Goal: Contribute content: Add original content to the website for others to see

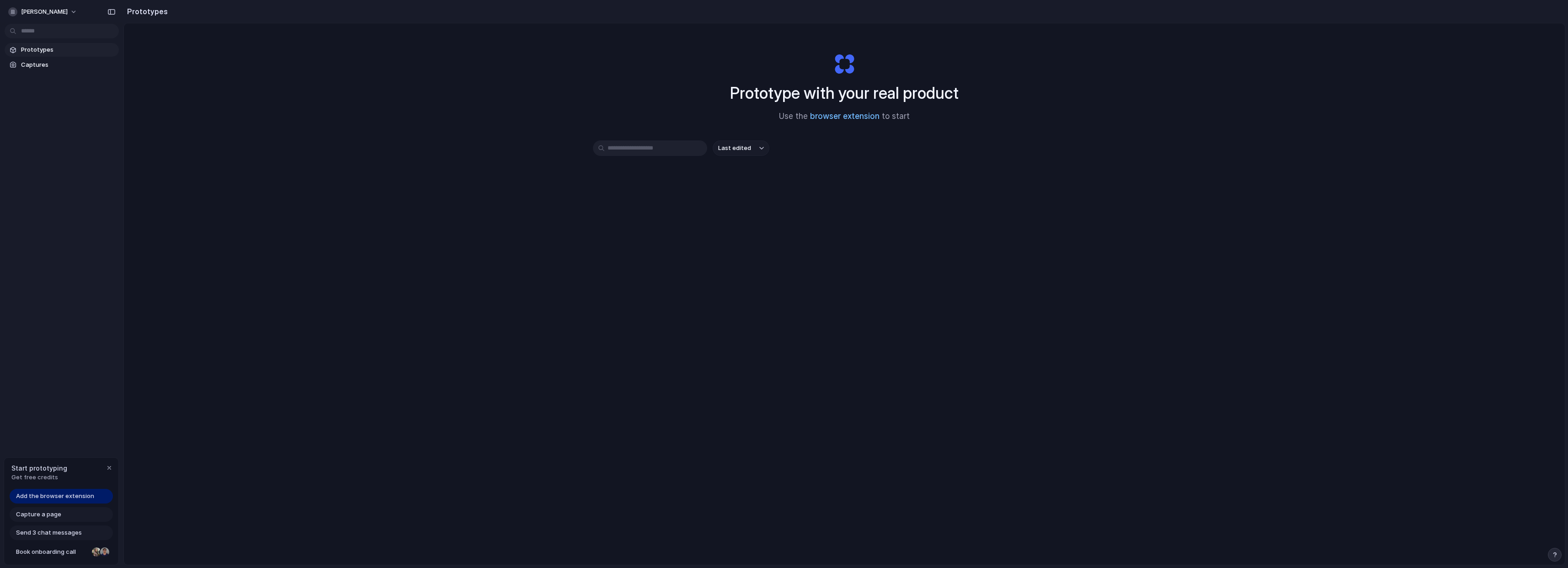
click at [834, 118] on link "browser extension" at bounding box center [844, 116] width 69 height 9
click at [623, 273] on div "Prototype with your real product Use the browser extension to start Last edited" at bounding box center [844, 318] width 1442 height 590
click at [54, 496] on span "Add the browser extension" at bounding box center [55, 495] width 78 height 9
click at [29, 513] on span "Capture a page" at bounding box center [38, 514] width 45 height 9
click at [39, 533] on span "Send 3 chat messages" at bounding box center [49, 532] width 66 height 9
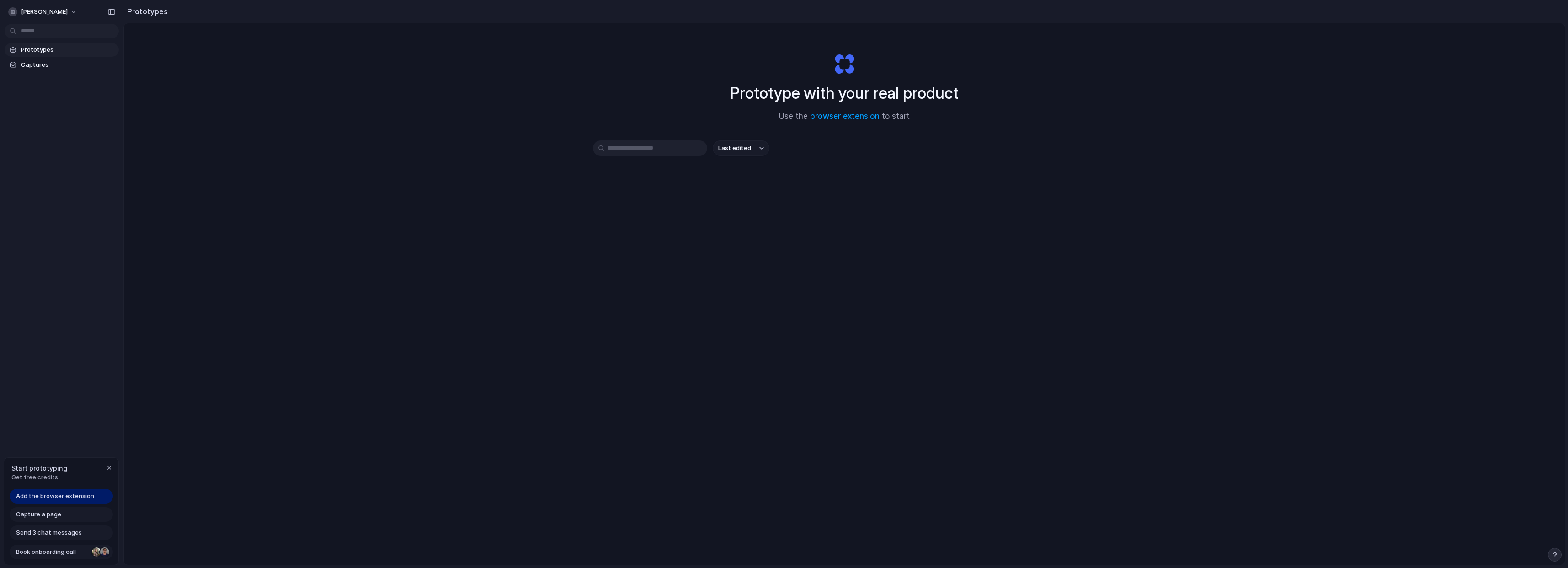
click at [44, 553] on span "Book onboarding call" at bounding box center [52, 552] width 73 height 9
click at [34, 475] on span "Get free credits" at bounding box center [39, 477] width 55 height 9
click at [109, 468] on div "button" at bounding box center [109, 468] width 7 height 7
click at [54, 11] on span "pedro-miranda" at bounding box center [44, 11] width 47 height 9
click at [39, 33] on span "Settings" at bounding box center [33, 32] width 25 height 9
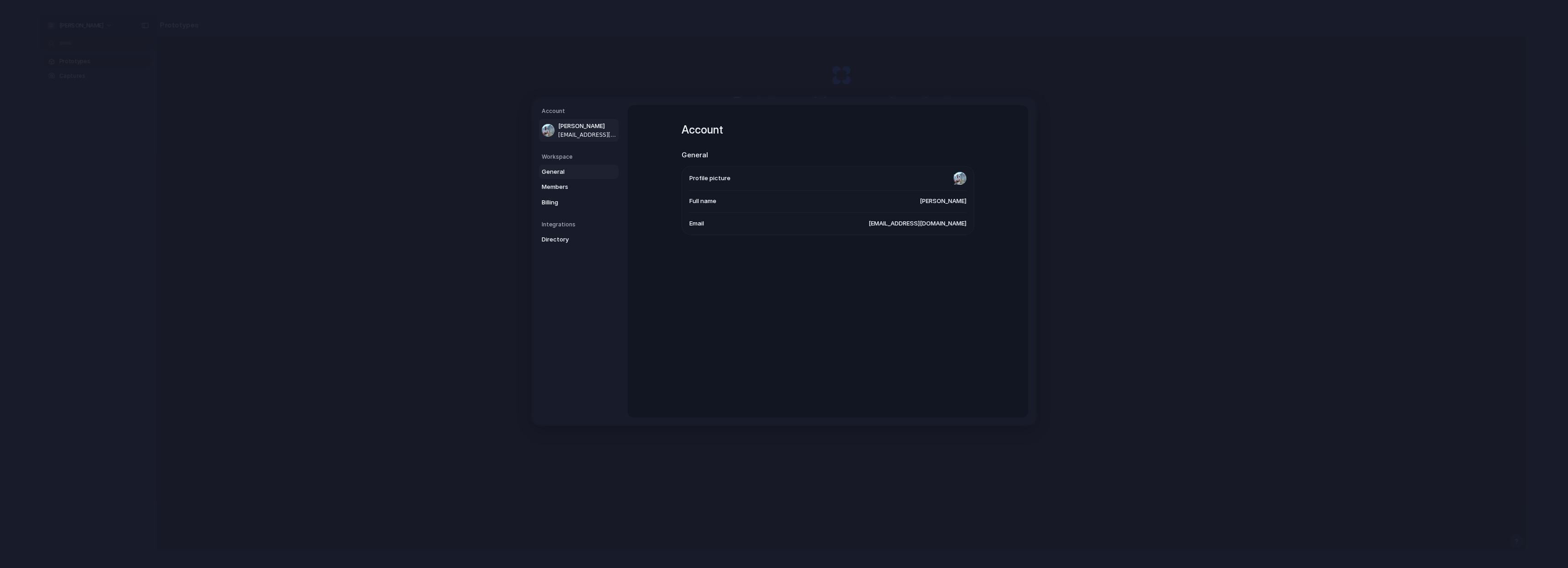
click at [547, 169] on span "General" at bounding box center [571, 171] width 59 height 9
click at [559, 198] on span "Billing" at bounding box center [571, 202] width 59 height 9
drag, startPoint x: 684, startPoint y: 235, endPoint x: 915, endPoint y: 240, distance: 231.1
click at [915, 240] on div "Upgrade to Pro for $20 USD per month to unlock unlimited prompts. Card Informat…" at bounding box center [828, 275] width 292 height 103
drag, startPoint x: 903, startPoint y: 244, endPoint x: 689, endPoint y: 229, distance: 214.5
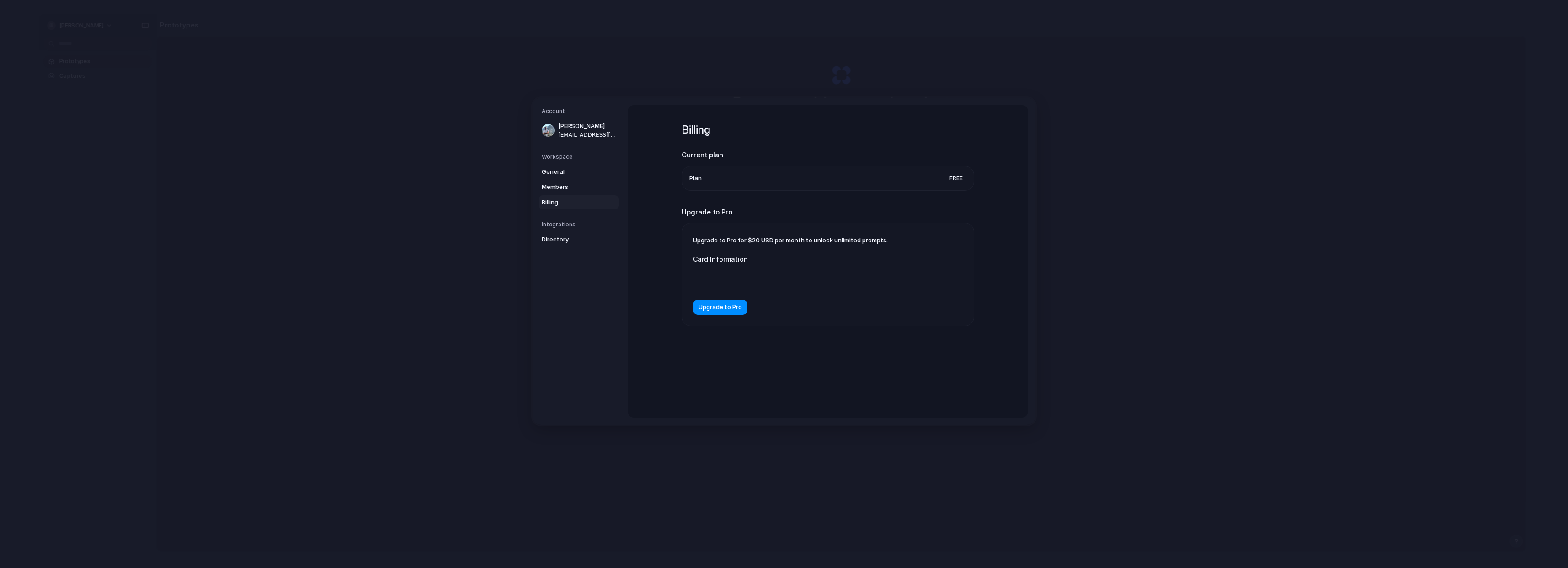
click at [694, 229] on div "Upgrade to Pro for $20 USD per month to unlock unlimited prompts. Card Informat…" at bounding box center [828, 275] width 292 height 103
click at [565, 184] on span "Members" at bounding box center [571, 187] width 59 height 9
click at [560, 171] on span "General" at bounding box center [571, 171] width 59 height 9
click at [571, 131] on span "durthu@gmail.com" at bounding box center [587, 135] width 59 height 8
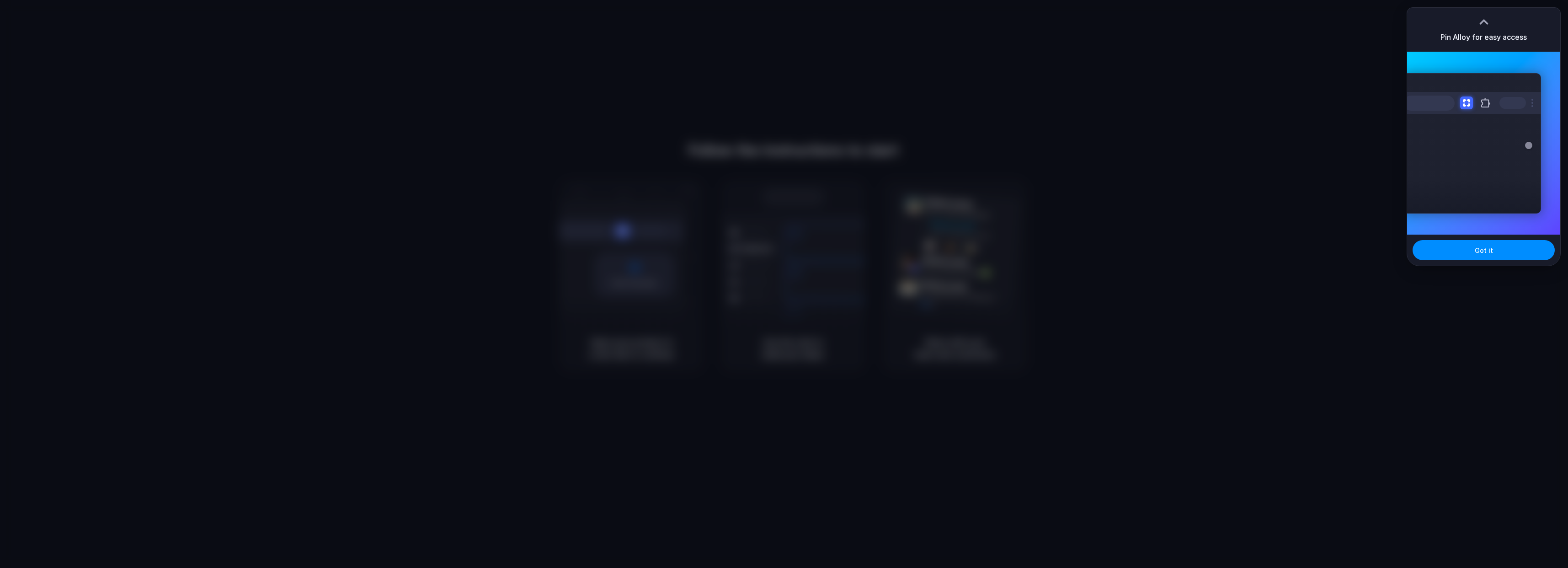
click at [1311, 194] on div at bounding box center [784, 284] width 1568 height 568
click at [1498, 242] on button "Got it" at bounding box center [1484, 250] width 142 height 20
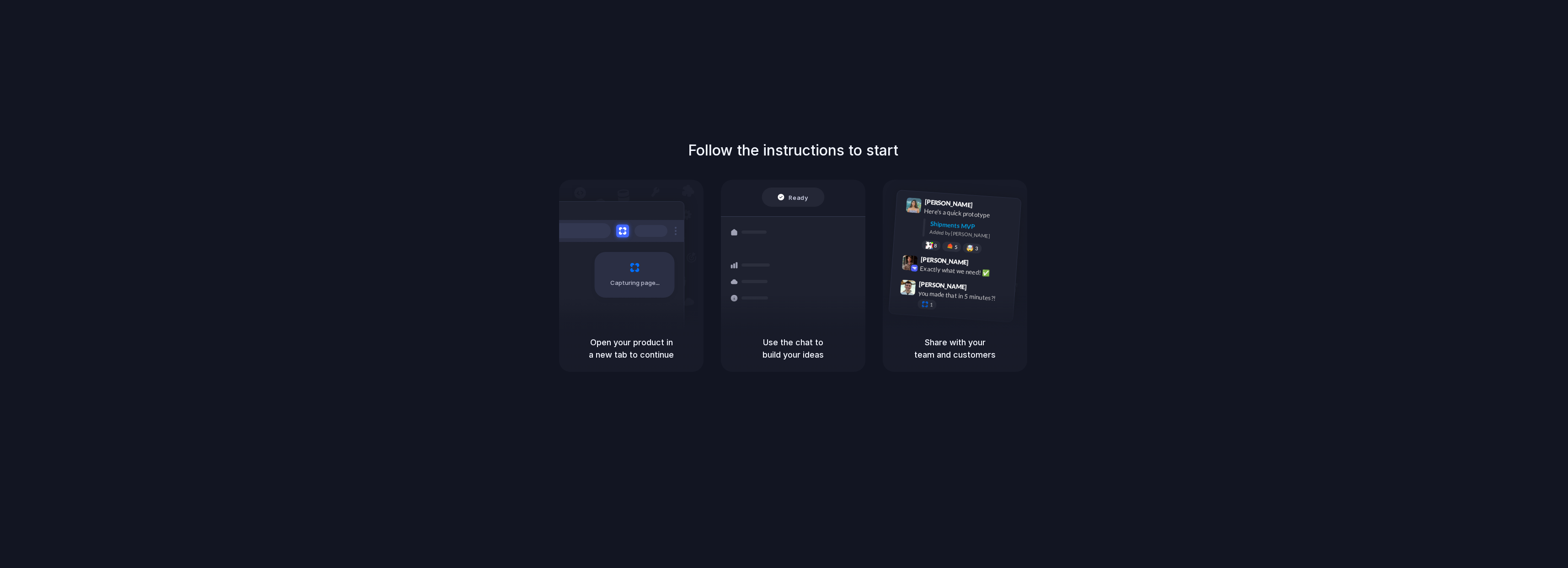
click at [339, 195] on div "Follow the instructions to start Capturing page Open your product in a new tab …" at bounding box center [793, 255] width 1568 height 233
click at [765, 153] on h1 "Follow the instructions to start" at bounding box center [793, 150] width 210 height 22
drag, startPoint x: 673, startPoint y: 134, endPoint x: 1039, endPoint y: 328, distance: 414.2
click at [1039, 328] on div "Follow the instructions to start Capturing page Open your product in a new tab …" at bounding box center [793, 293] width 1587 height 587
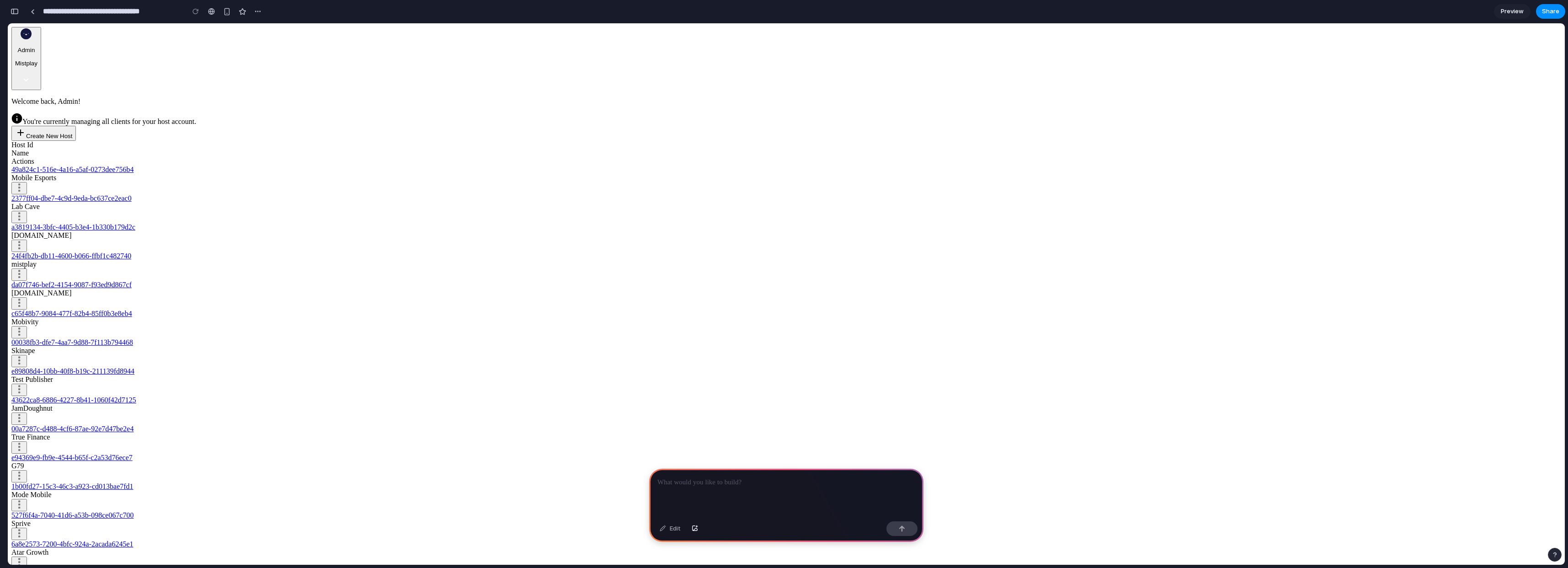
click at [712, 481] on p at bounding box center [786, 482] width 258 height 11
click at [906, 527] on button "button" at bounding box center [902, 529] width 31 height 15
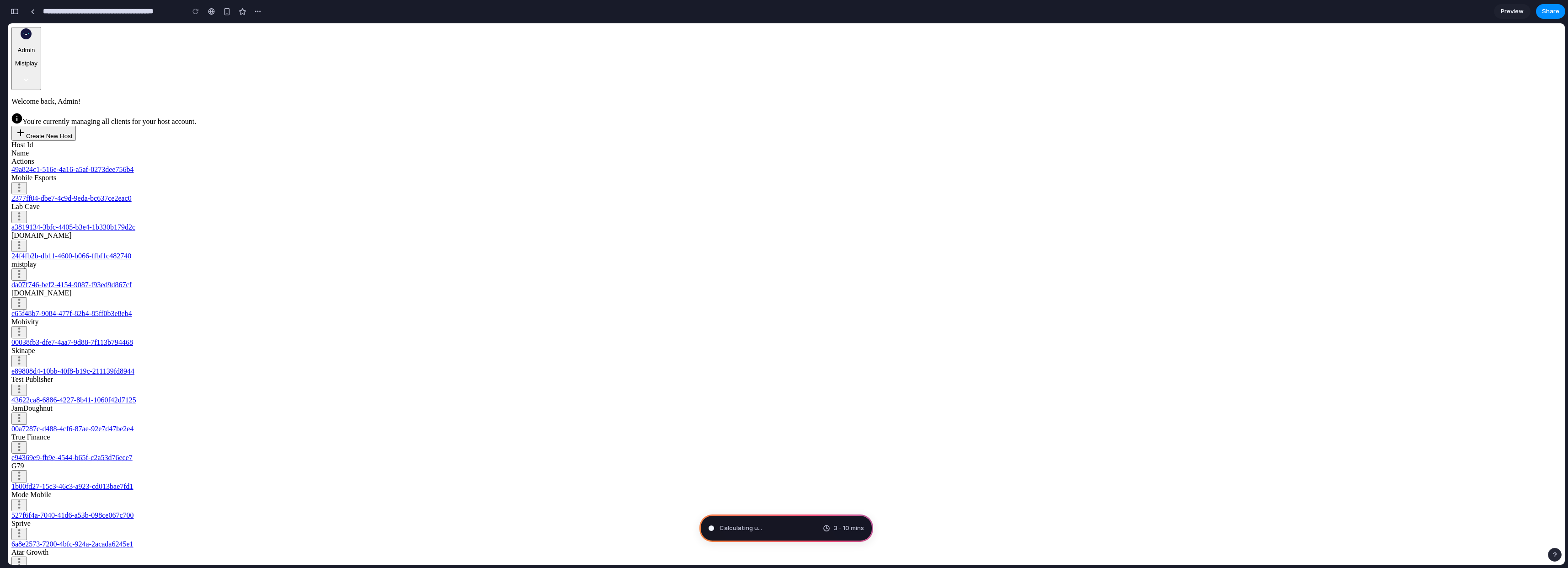
type input "**********"
click at [839, 531] on span "3 - 10 mins" at bounding box center [848, 528] width 30 height 9
click at [823, 529] on div "3 - 10 mins" at bounding box center [844, 528] width 41 height 9
click at [735, 531] on span "Distilling requirements" at bounding box center [751, 528] width 64 height 9
click at [275, 12] on div "button" at bounding box center [272, 11] width 7 height 7
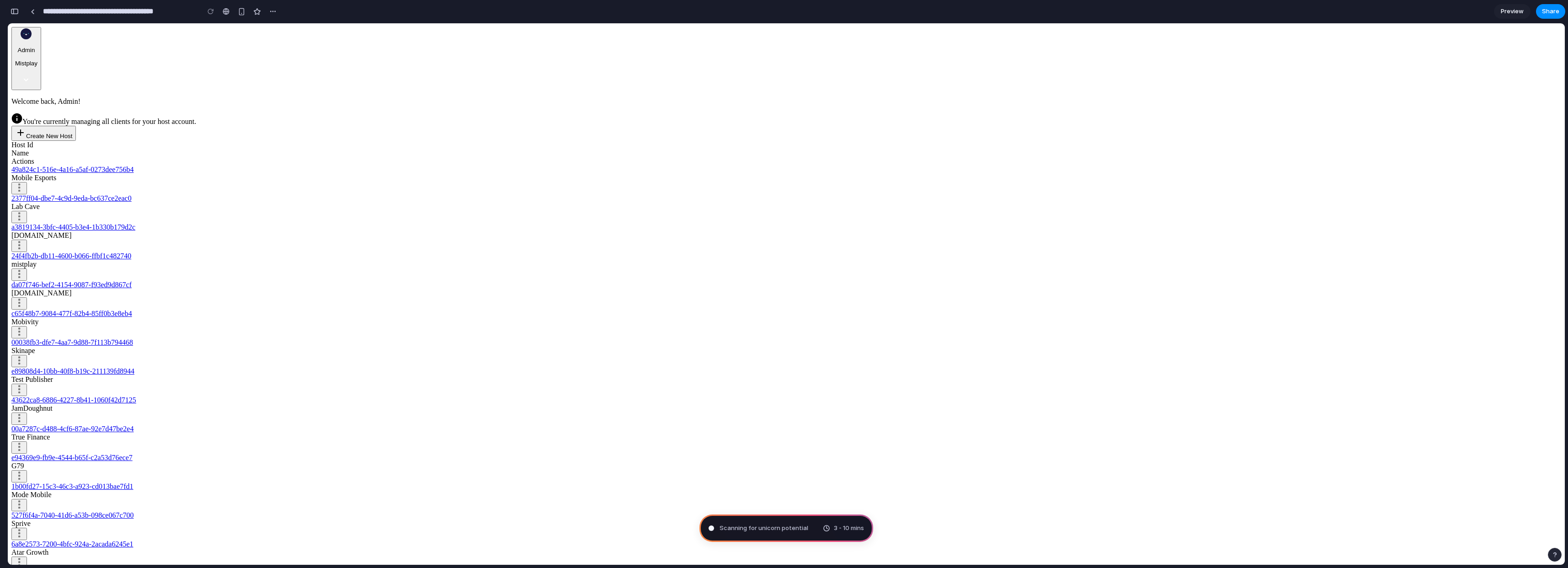
click at [273, 12] on div "Duplicate Delete" at bounding box center [784, 284] width 1568 height 568
click at [1512, 11] on span "Preview" at bounding box center [1513, 11] width 23 height 9
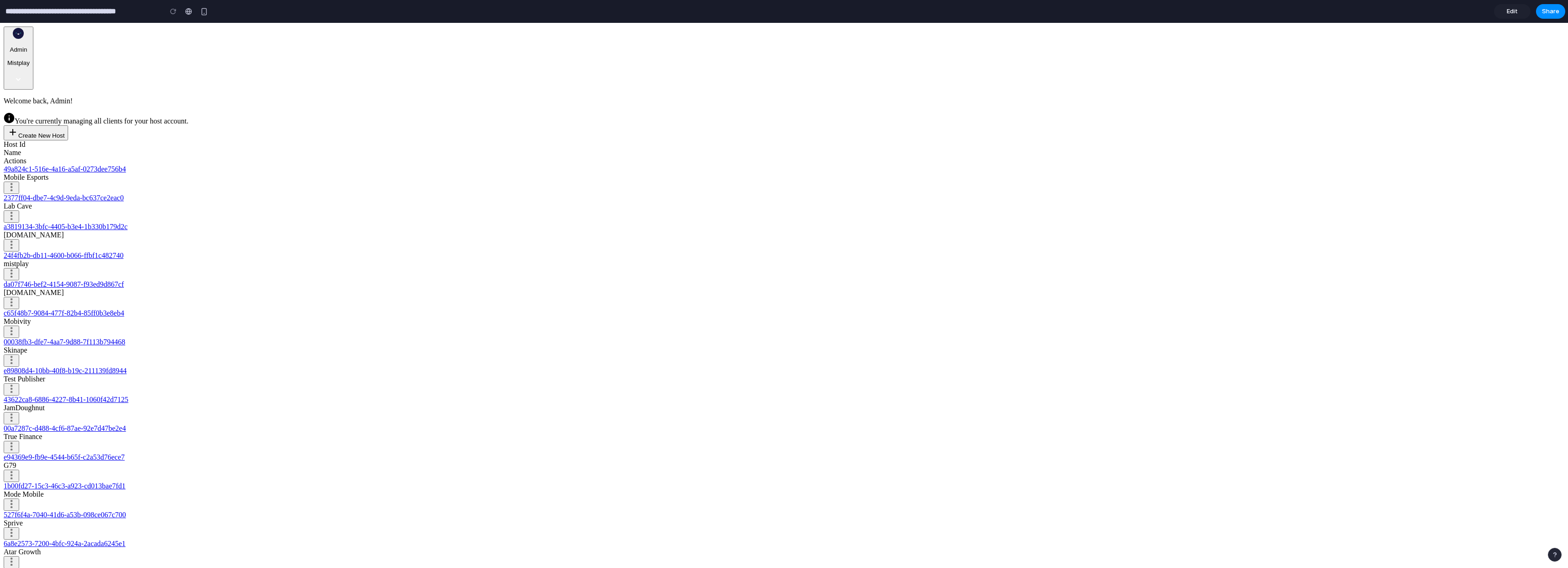
click at [1512, 11] on span "Edit" at bounding box center [1512, 11] width 11 height 9
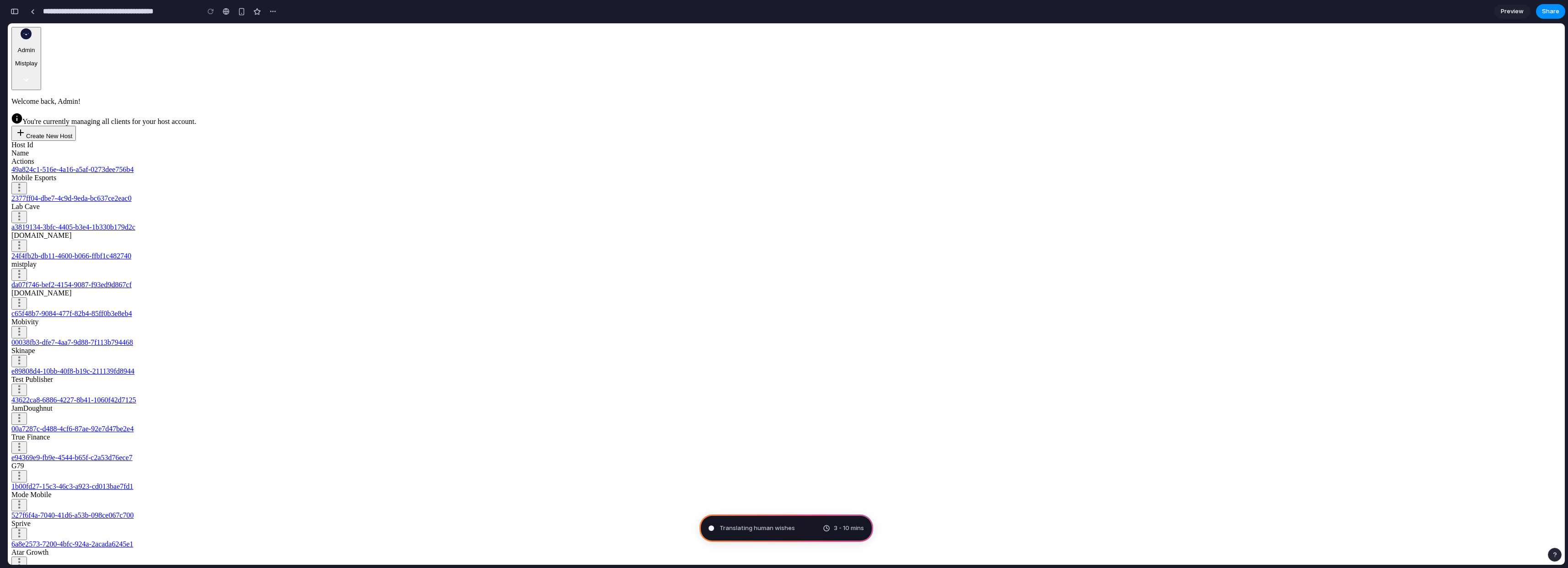
scroll to position [113, 0]
click at [799, 532] on span "Determining potential solutions ." at bounding box center [765, 528] width 92 height 9
click at [826, 527] on div "3 - 10 mins" at bounding box center [844, 528] width 41 height 9
drag, startPoint x: 721, startPoint y: 524, endPoint x: 814, endPoint y: 530, distance: 93.2
click at [814, 530] on div "Determining potential solutions ... 3 - 10 mins" at bounding box center [786, 529] width 174 height 28
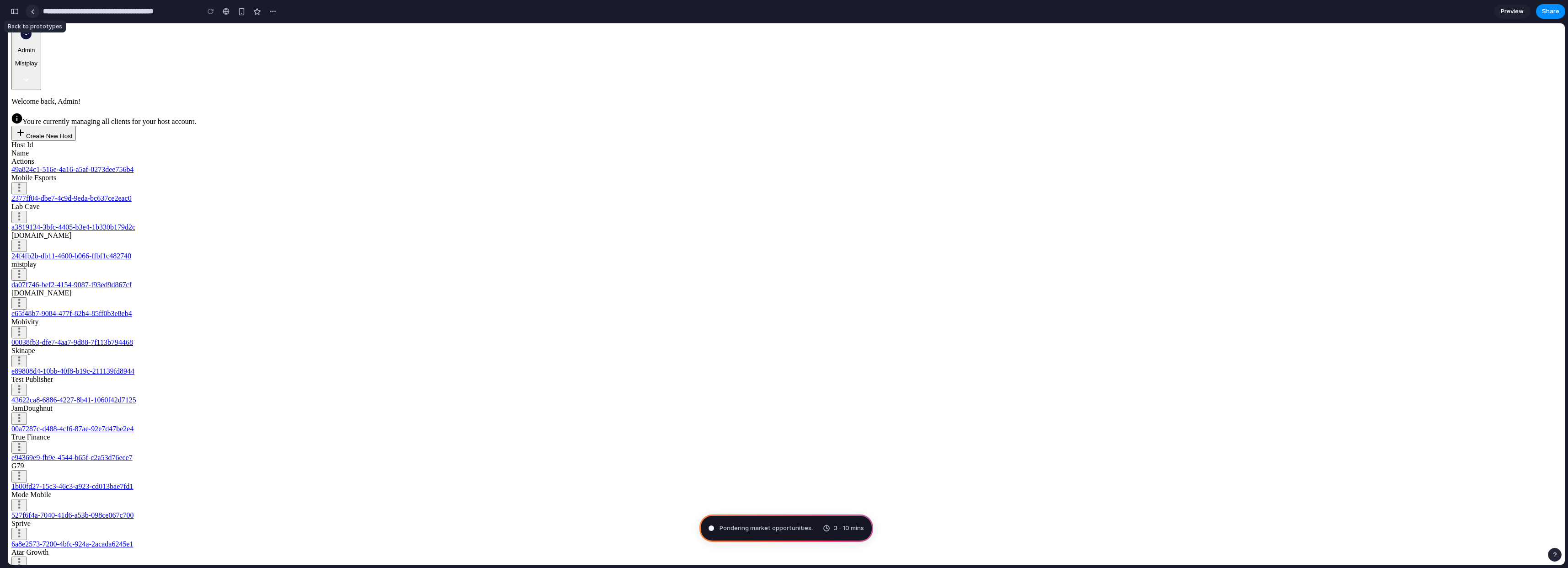
click at [32, 12] on div at bounding box center [33, 11] width 4 height 5
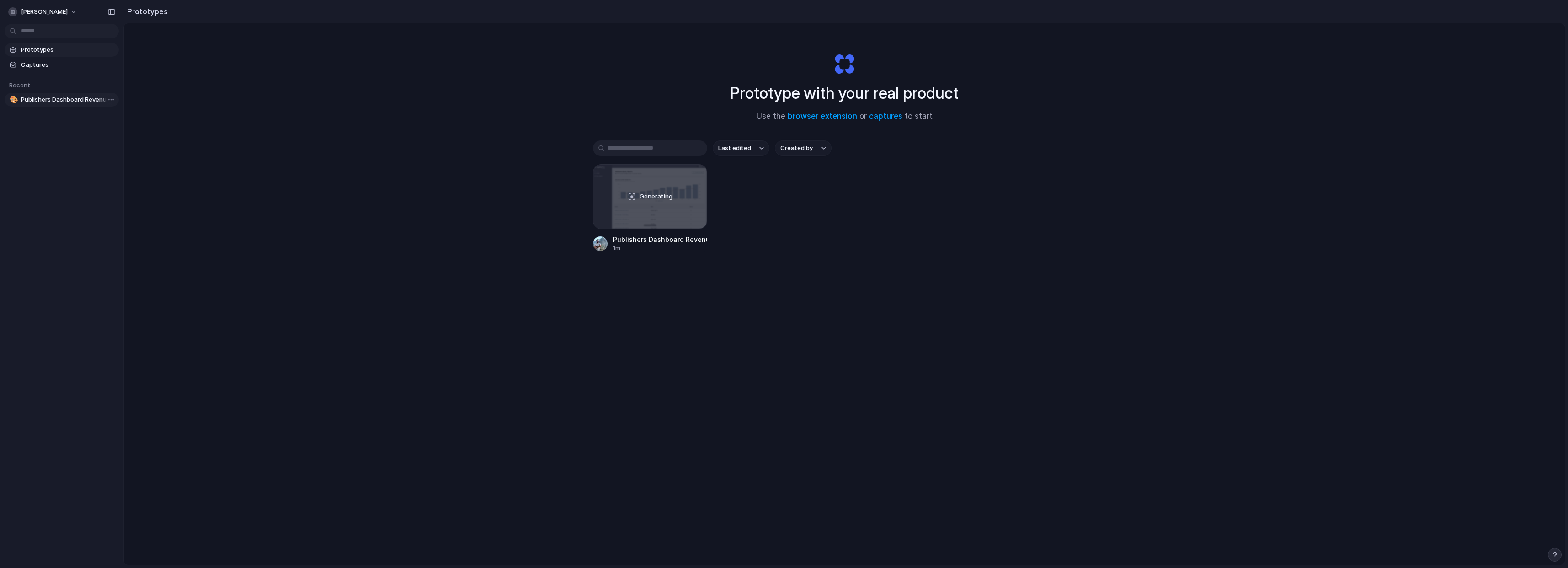
click at [78, 100] on span "Publishers Dashboard Revenue & DAU Chart" at bounding box center [68, 100] width 94 height 9
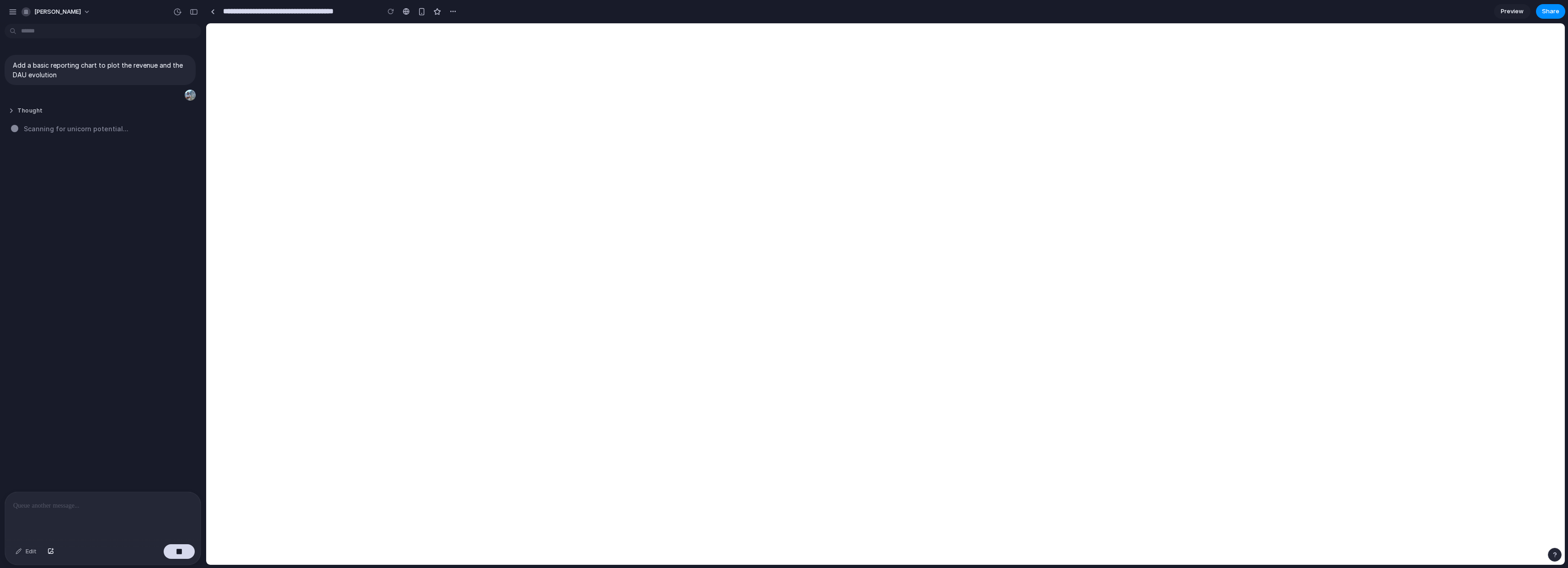
click at [29, 109] on button "Thought" at bounding box center [84, 111] width 153 height 8
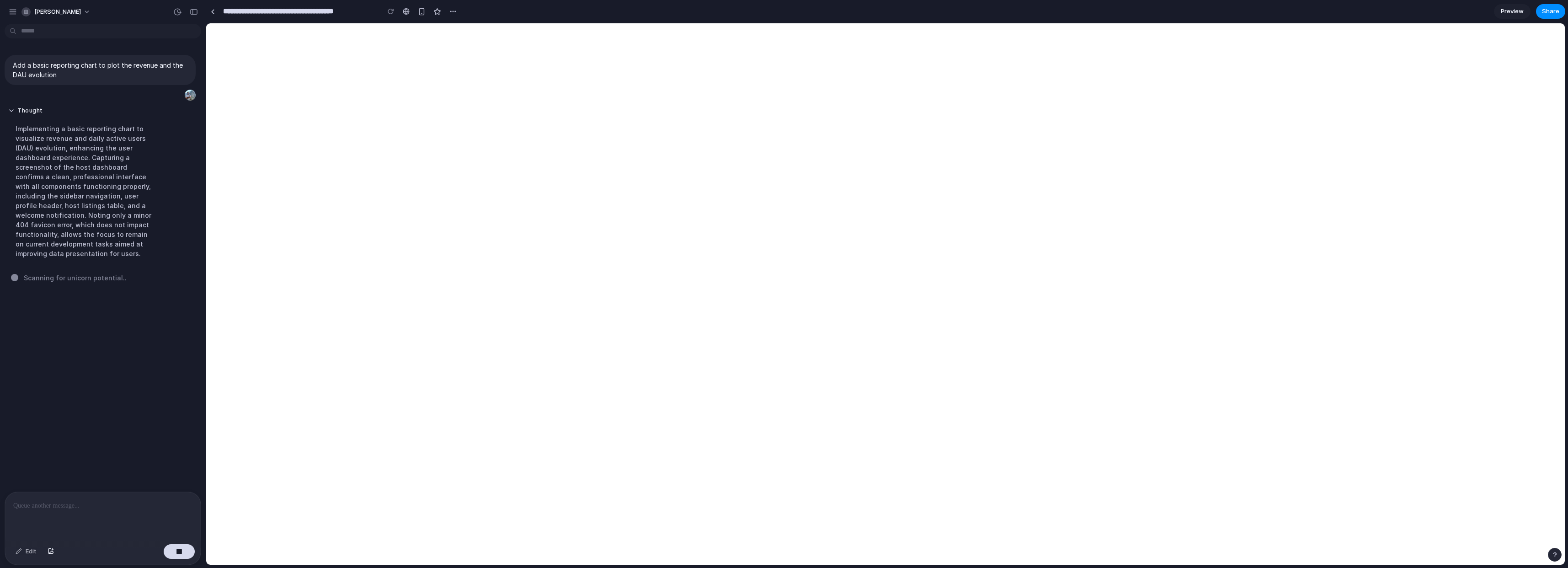
drag, startPoint x: 115, startPoint y: 200, endPoint x: 144, endPoint y: 265, distance: 71.2
click at [146, 268] on div "Thought Implementing a basic reporting chart to visualize revenue and daily act…" at bounding box center [85, 185] width 160 height 168
drag, startPoint x: 143, startPoint y: 255, endPoint x: 93, endPoint y: 224, distance: 58.8
click at [93, 224] on div "Implementing a basic reporting chart to visualize revenue and daily active user…" at bounding box center [84, 191] width 153 height 145
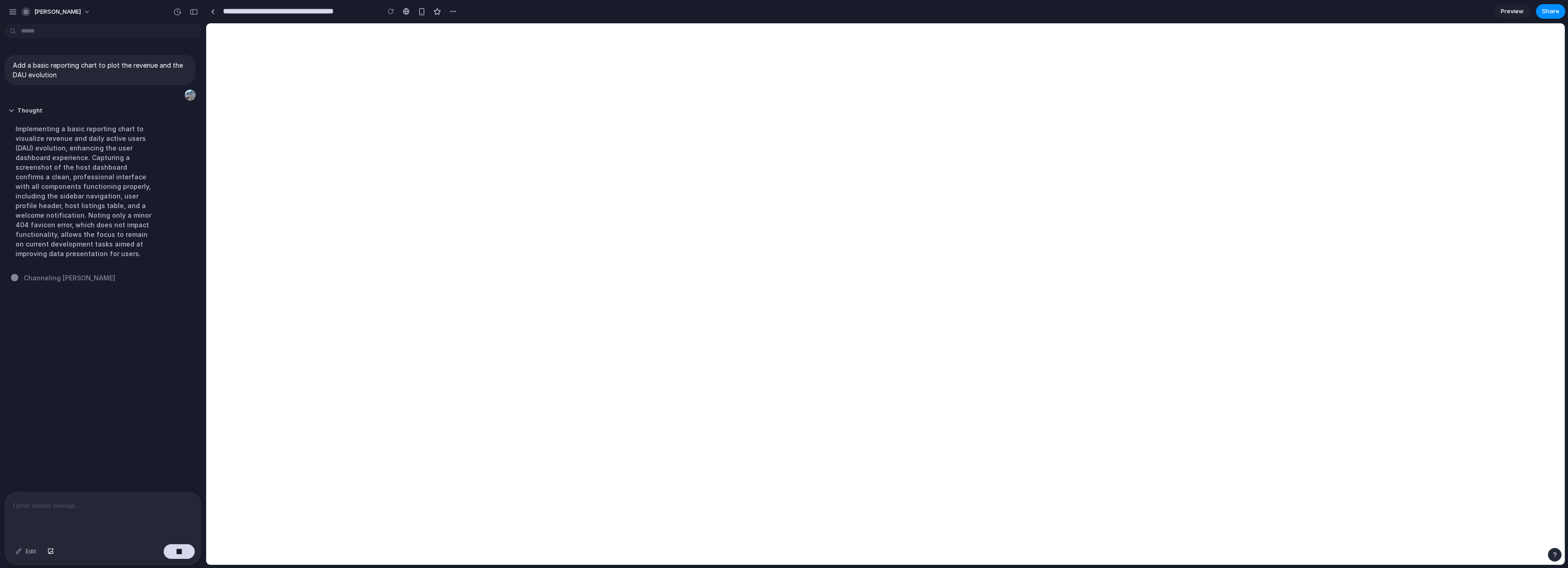
drag, startPoint x: 86, startPoint y: 179, endPoint x: 134, endPoint y: 242, distance: 79.2
click at [134, 242] on div "Thought Implementing a basic reporting chart to visualize revenue and daily act…" at bounding box center [84, 185] width 153 height 157
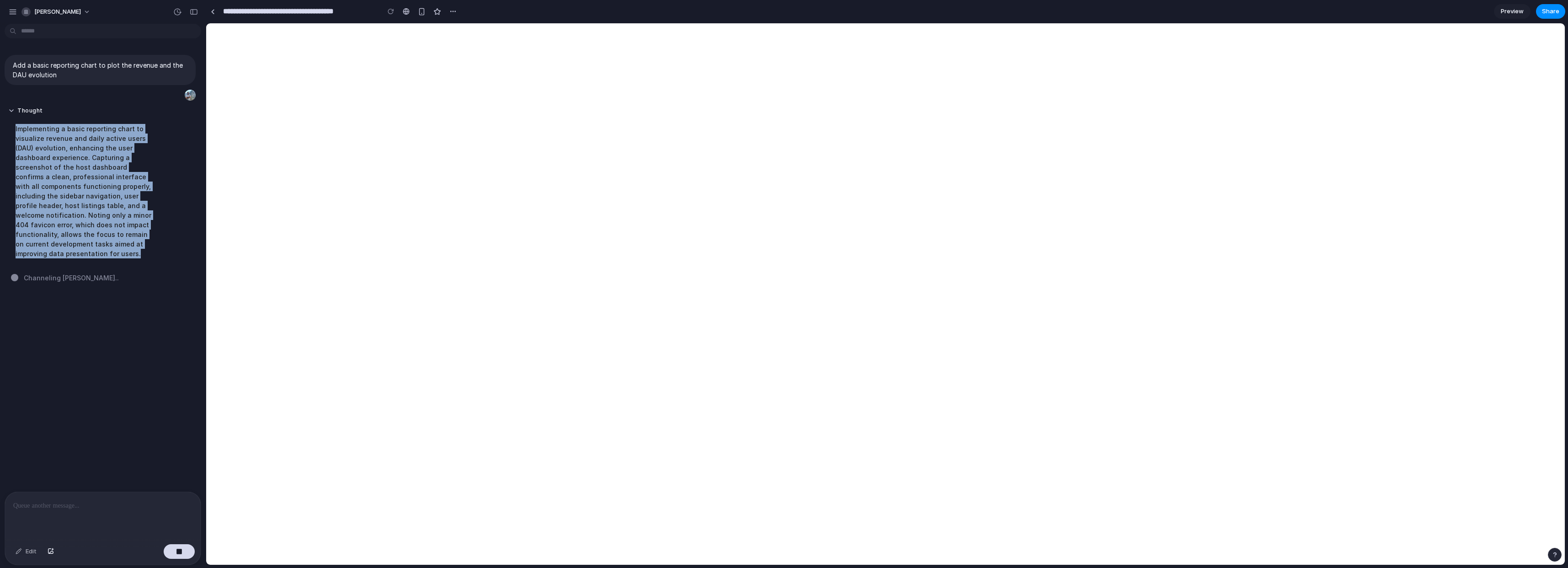
drag, startPoint x: 133, startPoint y: 260, endPoint x: 12, endPoint y: 130, distance: 177.6
click at [12, 130] on div "Implementing a basic reporting chart to visualize revenue and daily active user…" at bounding box center [84, 191] width 153 height 145
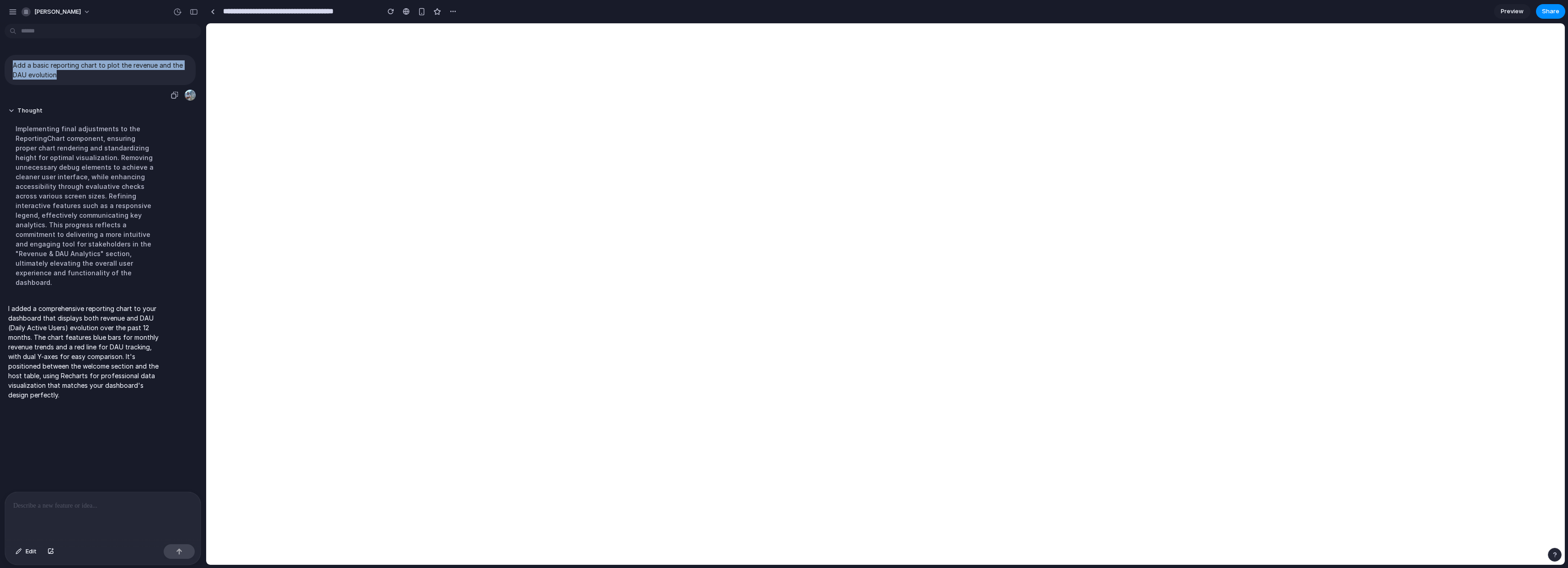
drag, startPoint x: 13, startPoint y: 65, endPoint x: 64, endPoint y: 76, distance: 52.2
click at [64, 76] on p "Add a basic reporting chart to plot the revenue and the DAU evolution" at bounding box center [100, 70] width 175 height 20
copy p "Add a basic reporting chart to plot the revenue and the DAU evolution"
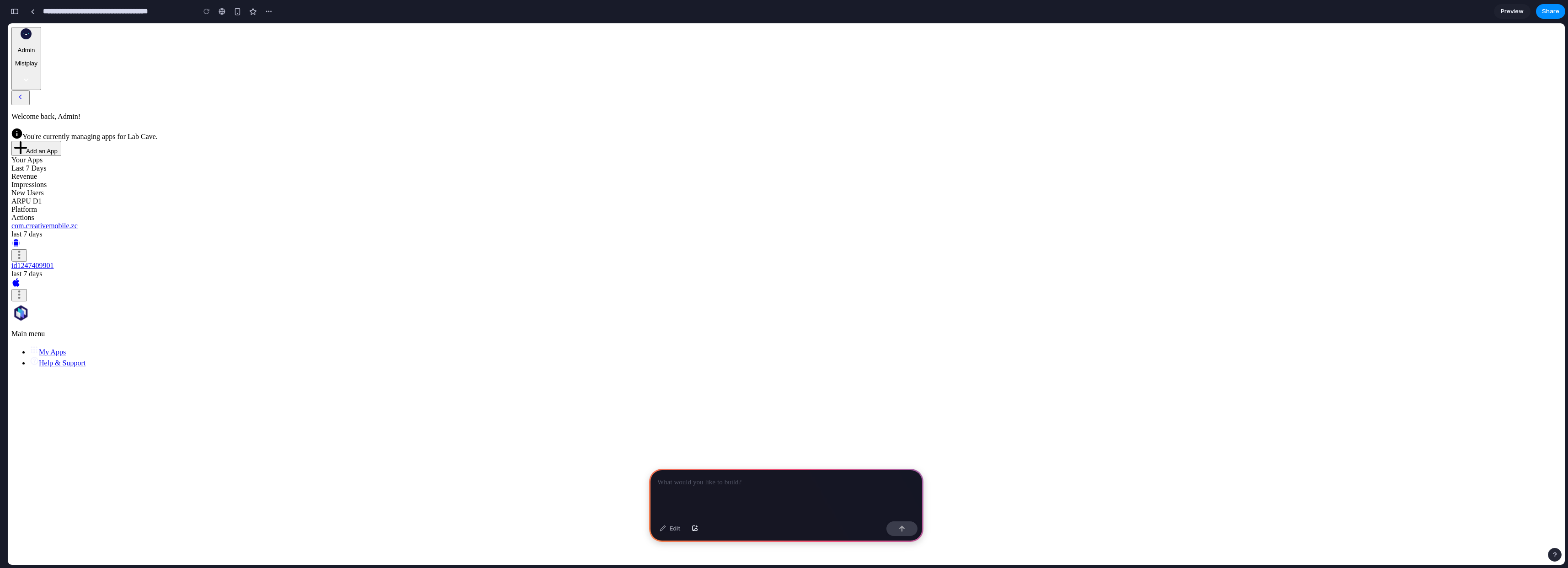
click at [695, 477] on p at bounding box center [786, 482] width 258 height 11
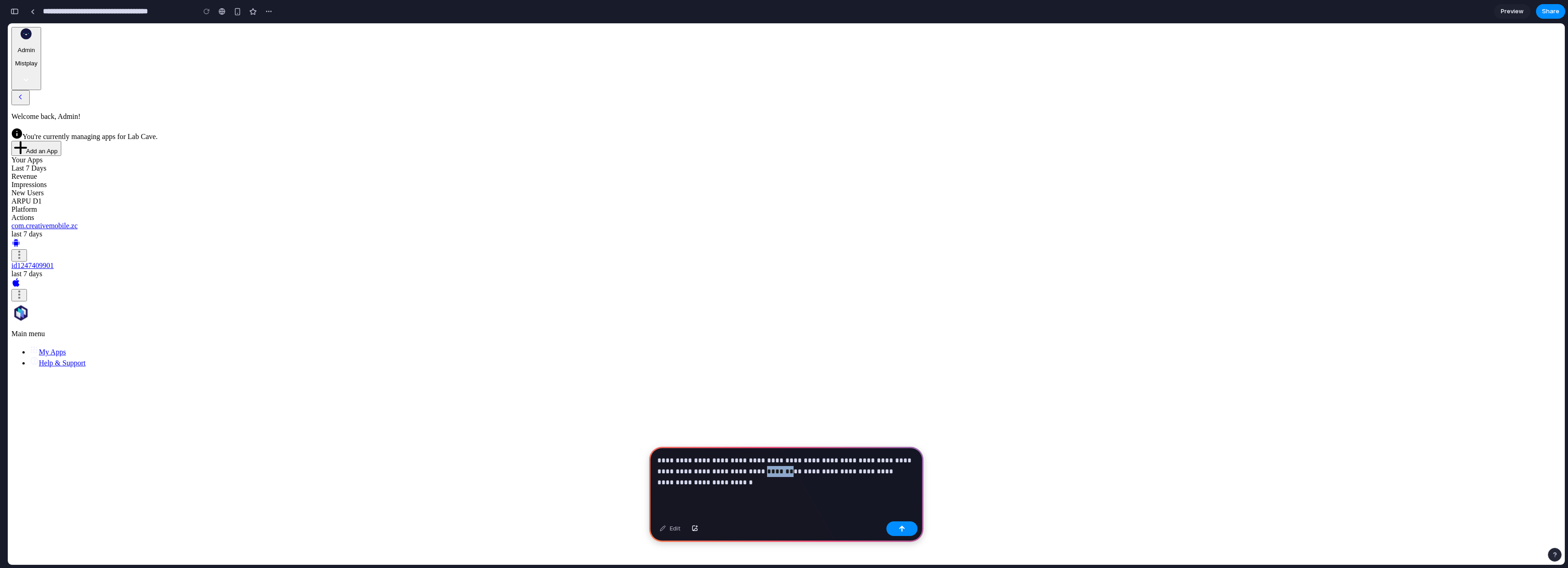
drag, startPoint x: 786, startPoint y: 468, endPoint x: 760, endPoint y: 468, distance: 26.0
click at [760, 468] on p "**********" at bounding box center [785, 472] width 255 height 33
click at [906, 528] on button "button" at bounding box center [902, 529] width 31 height 15
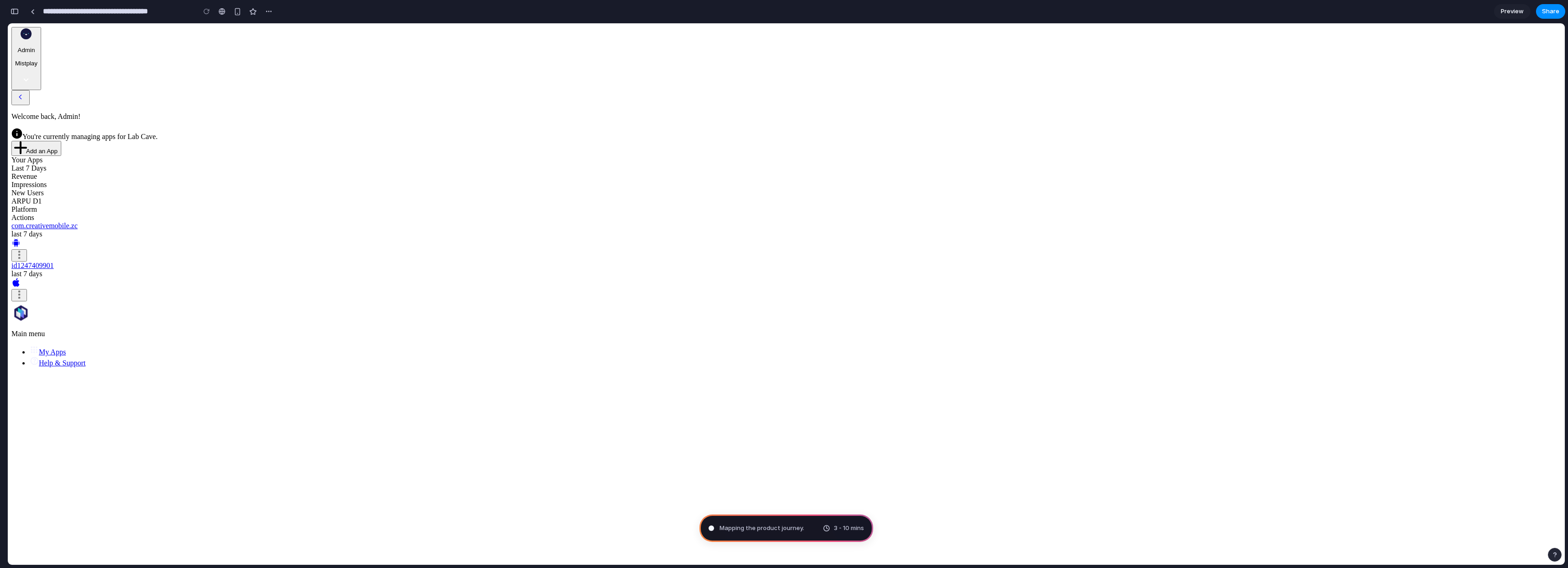
click at [17, 12] on div "button" at bounding box center [15, 11] width 8 height 7
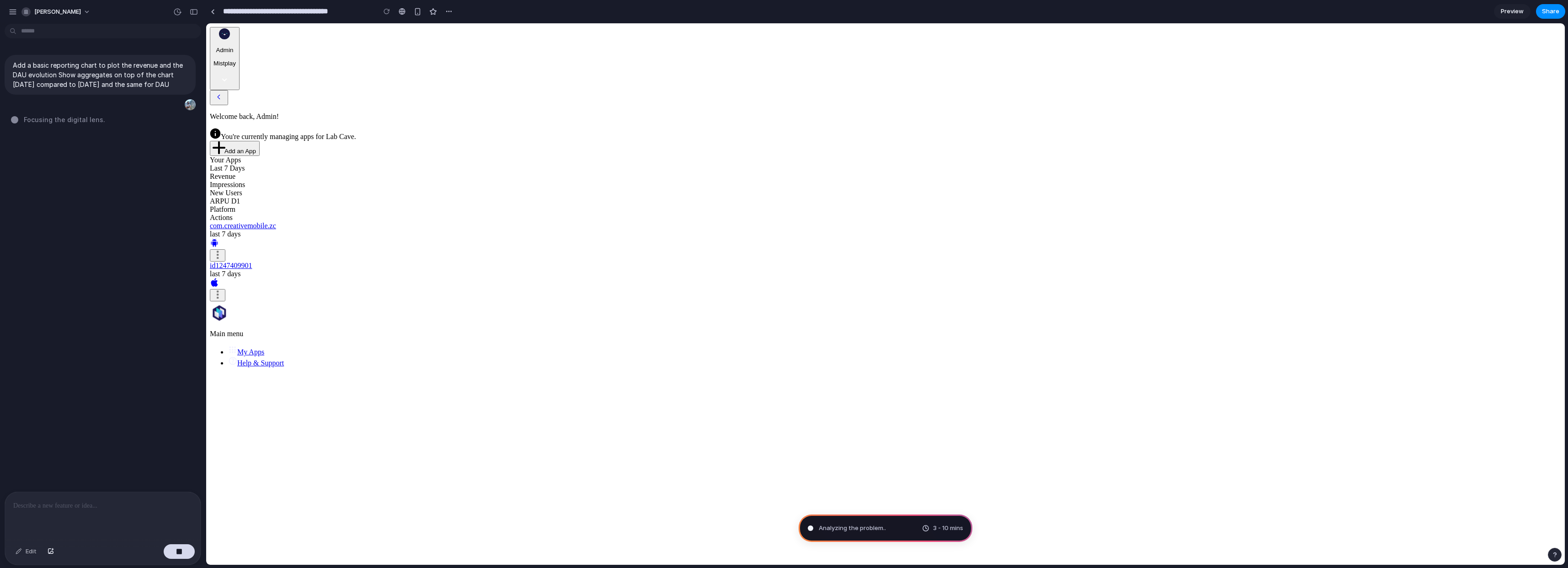
type input "**********"
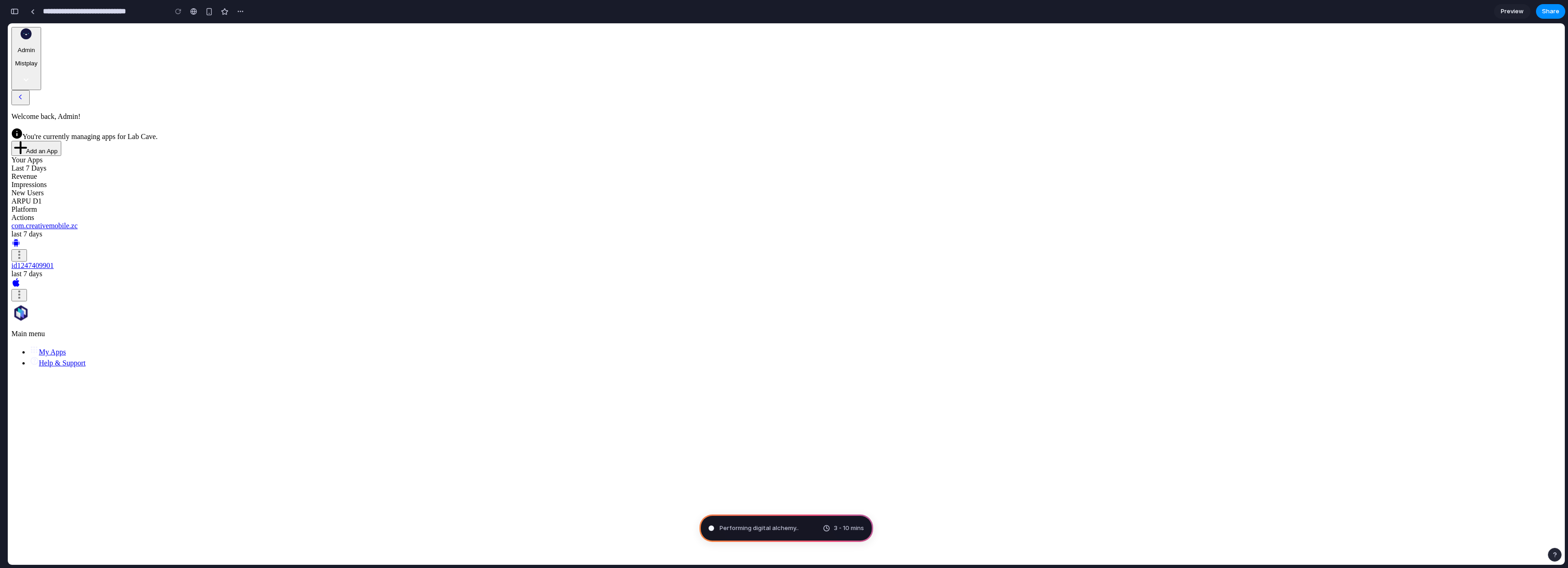
click at [758, 529] on span "Performing digital alchemy .." at bounding box center [759, 528] width 79 height 9
click at [16, 11] on div "button" at bounding box center [15, 11] width 8 height 7
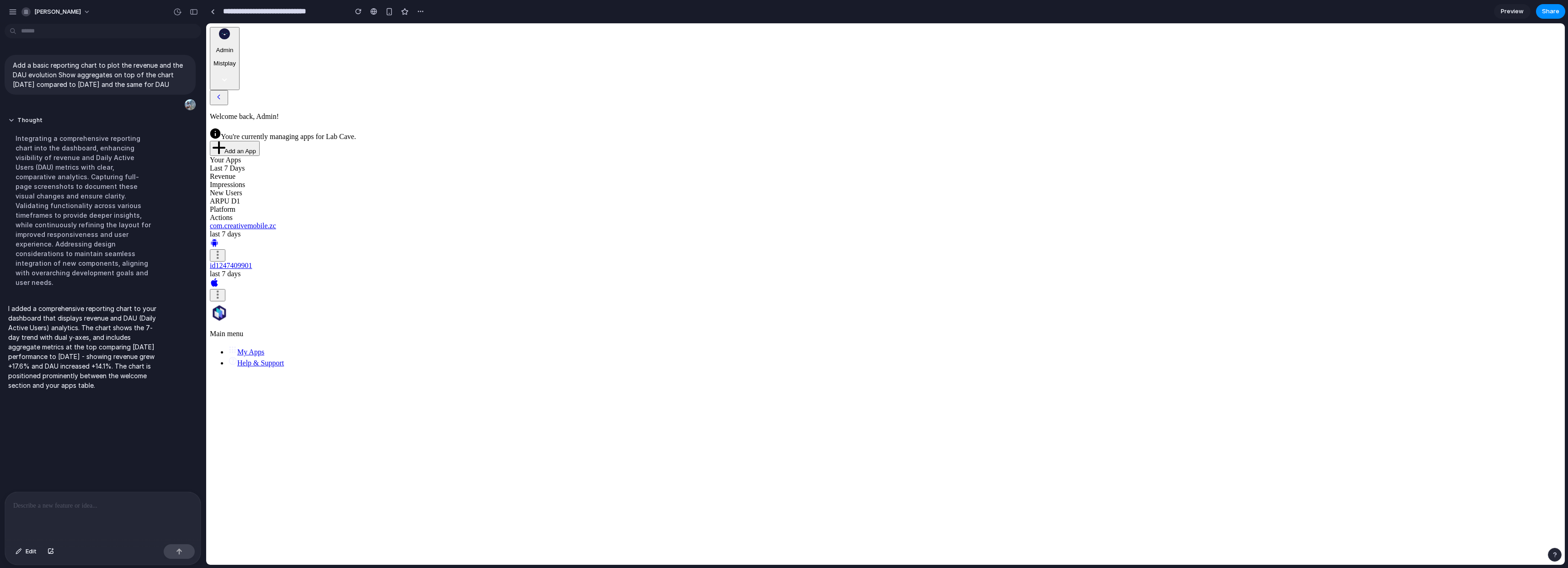
click at [104, 508] on p at bounding box center [103, 505] width 179 height 11
click at [32, 551] on span "Edit" at bounding box center [30, 551] width 11 height 9
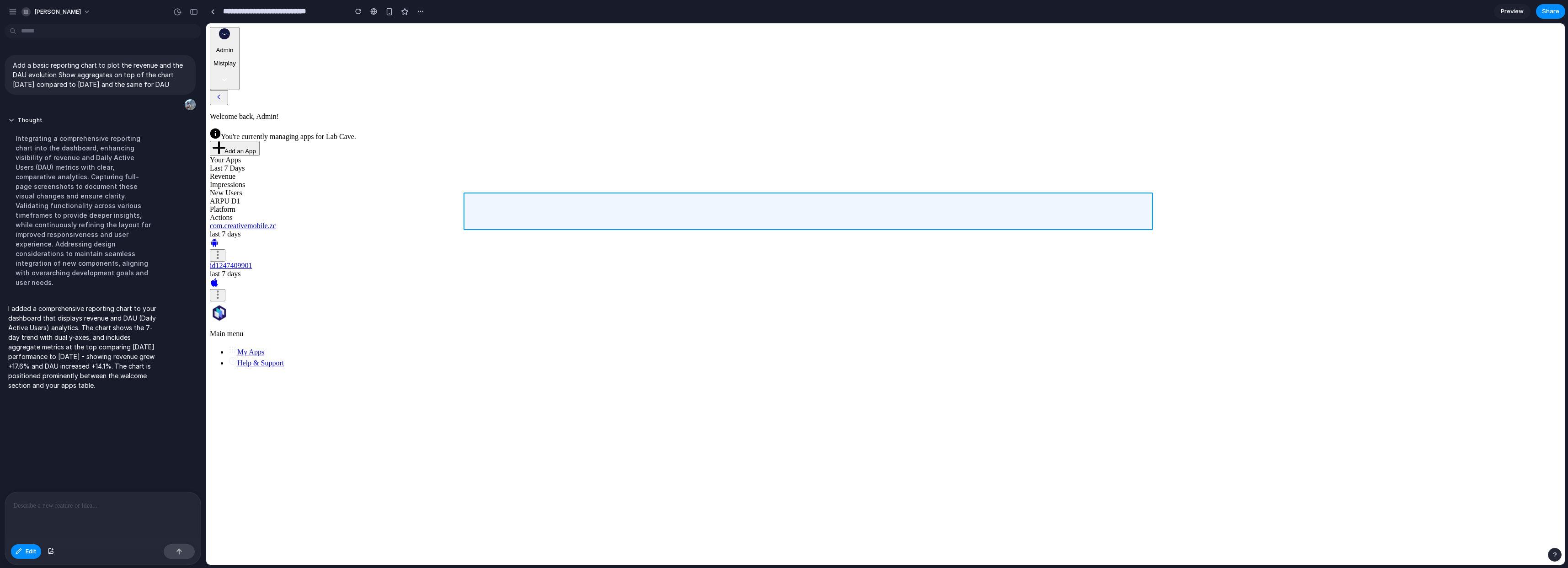
click at [629, 203] on div at bounding box center [886, 295] width 1359 height 542
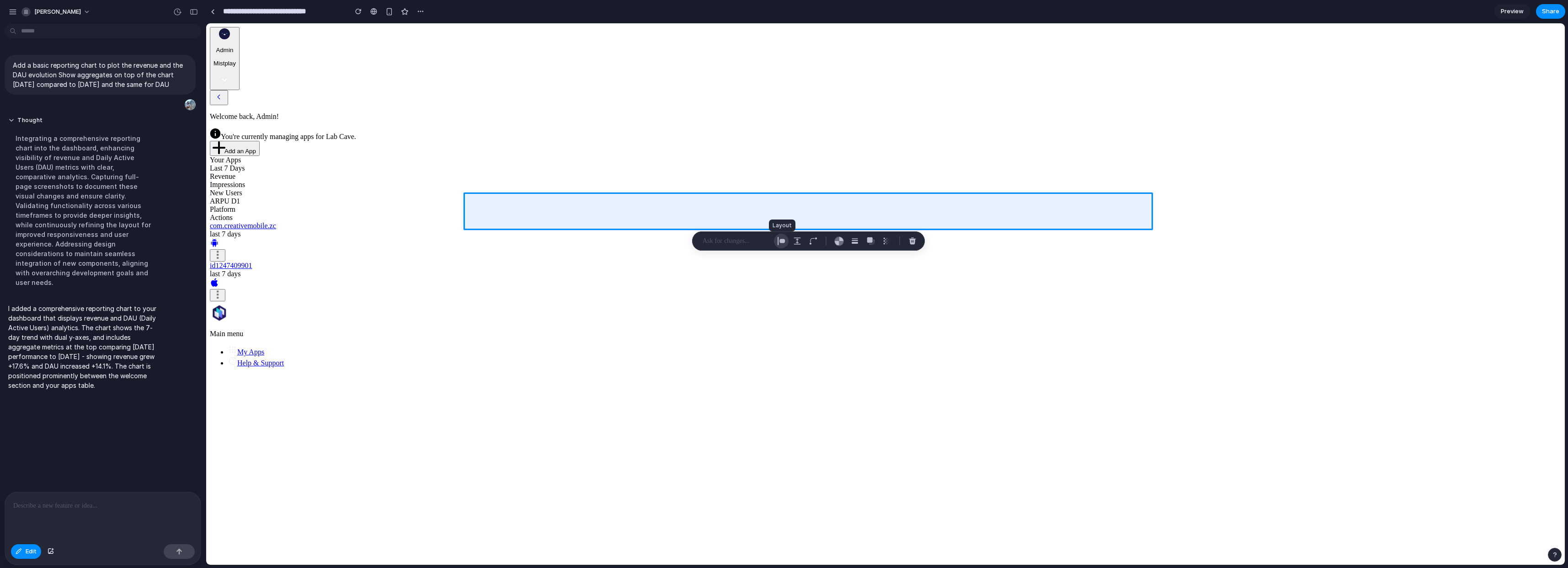
click at [784, 242] on div "button" at bounding box center [782, 241] width 8 height 8
select select "**********"
select select "******"
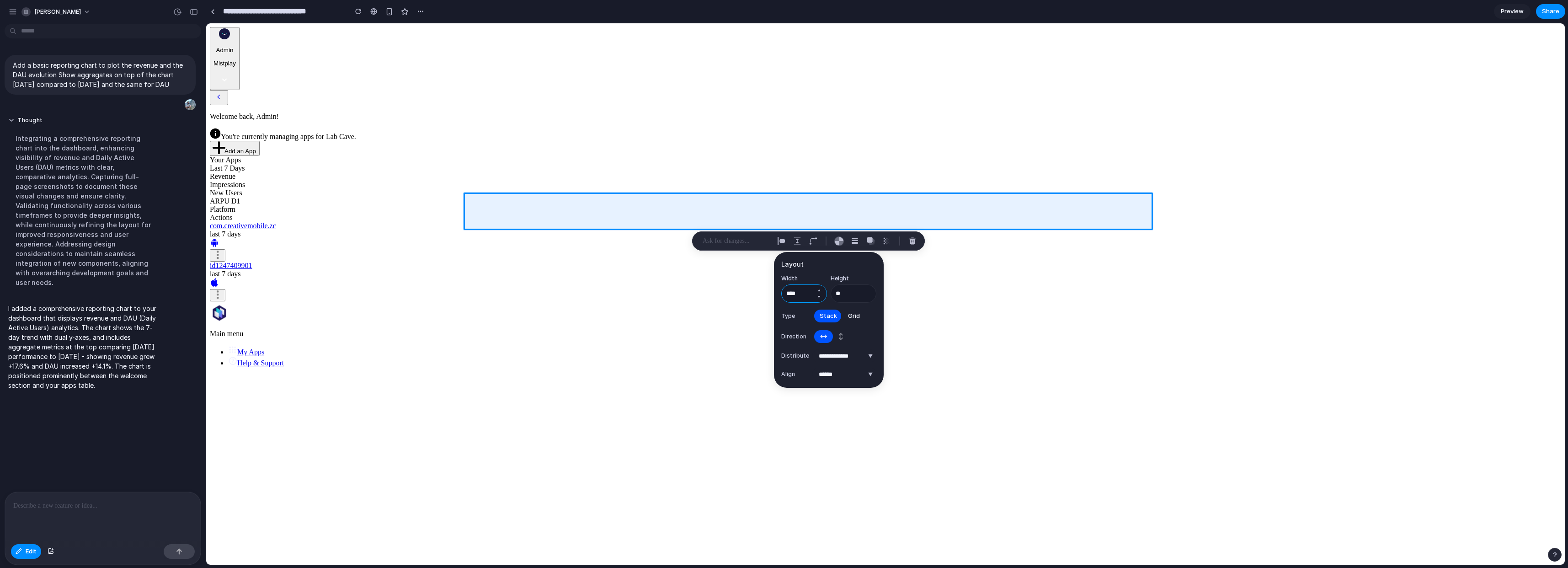
drag, startPoint x: 804, startPoint y: 291, endPoint x: 778, endPoint y: 289, distance: 26.1
click at [778, 289] on div "**********" at bounding box center [829, 320] width 110 height 135
drag, startPoint x: 808, startPoint y: 293, endPoint x: 766, endPoint y: 286, distance: 42.6
click at [766, 286] on body "**********" at bounding box center [784, 284] width 1568 height 568
drag, startPoint x: 806, startPoint y: 292, endPoint x: 787, endPoint y: 292, distance: 19.0
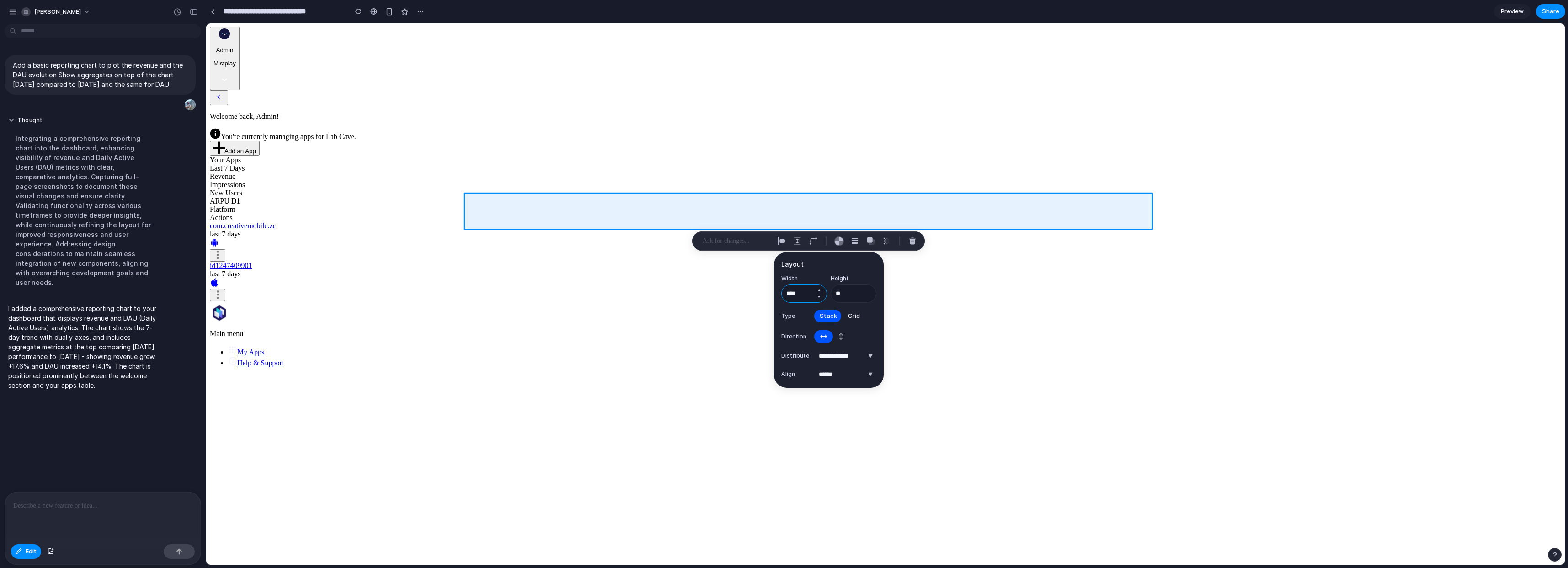
click at [787, 292] on input "****" at bounding box center [804, 294] width 46 height 18
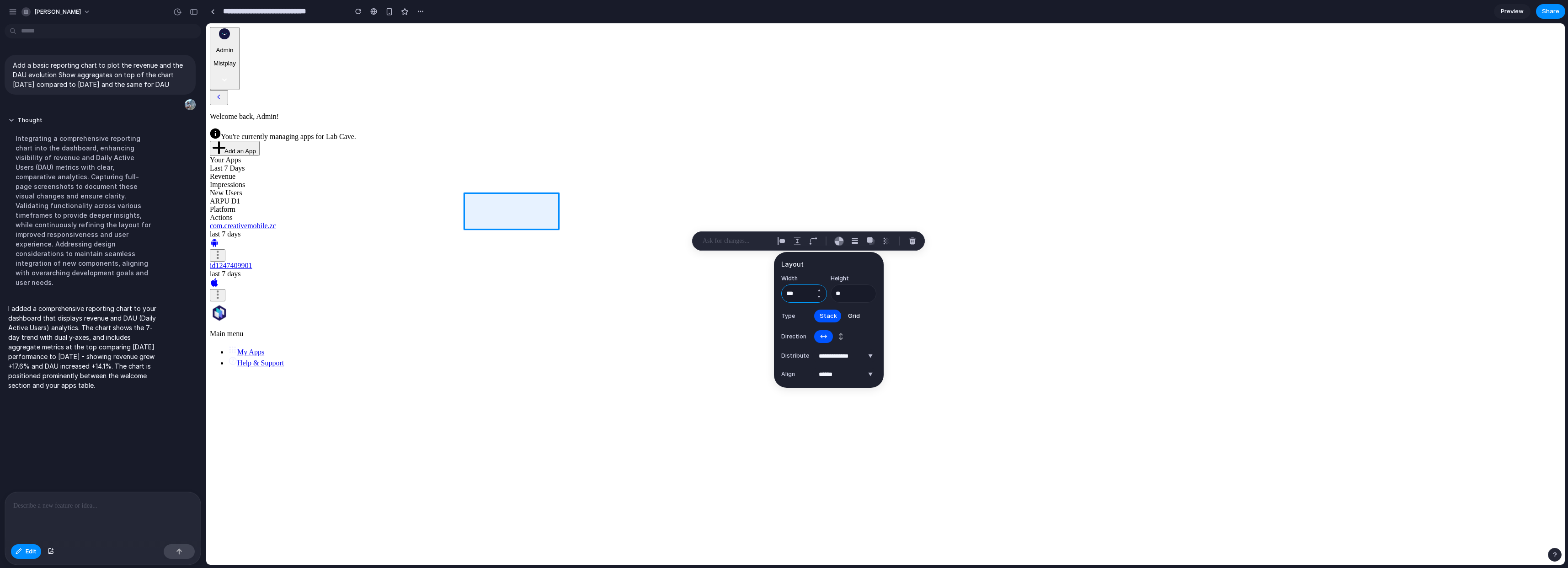
type input "***"
click at [856, 313] on span "Grid" at bounding box center [854, 316] width 12 height 9
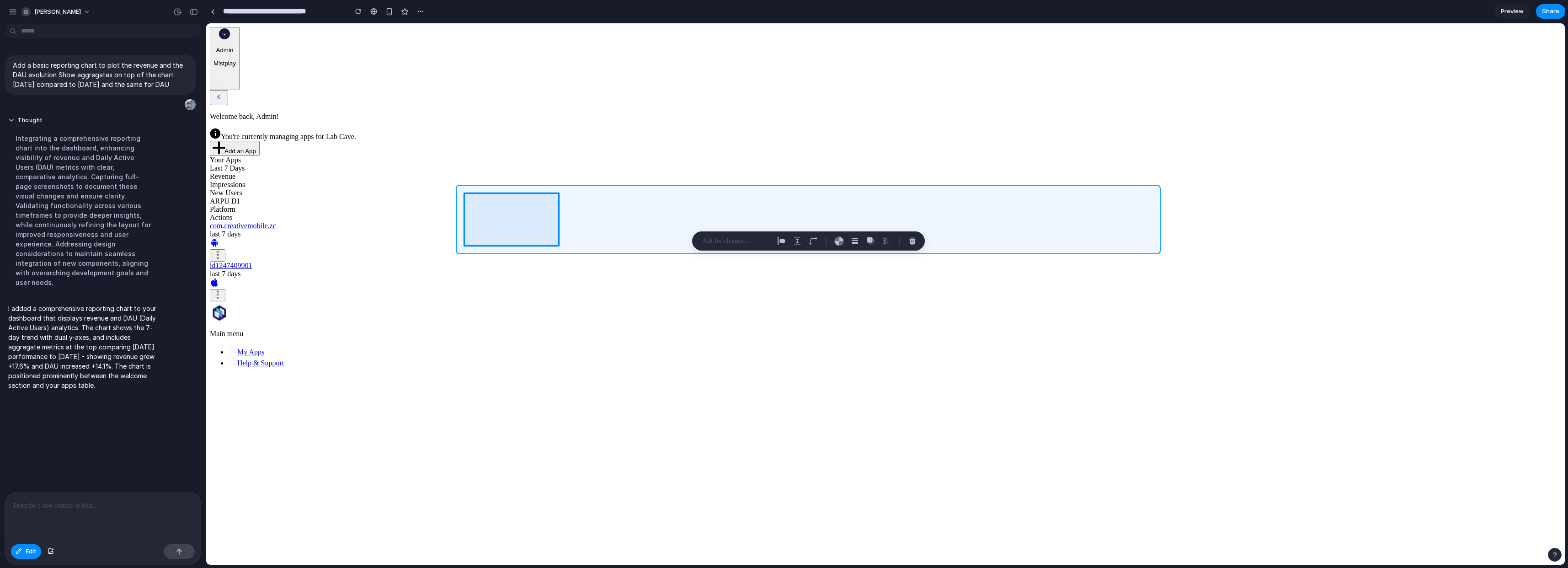
drag, startPoint x: 547, startPoint y: 292, endPoint x: 607, endPoint y: 224, distance: 90.7
click at [607, 224] on div at bounding box center [886, 295] width 1359 height 542
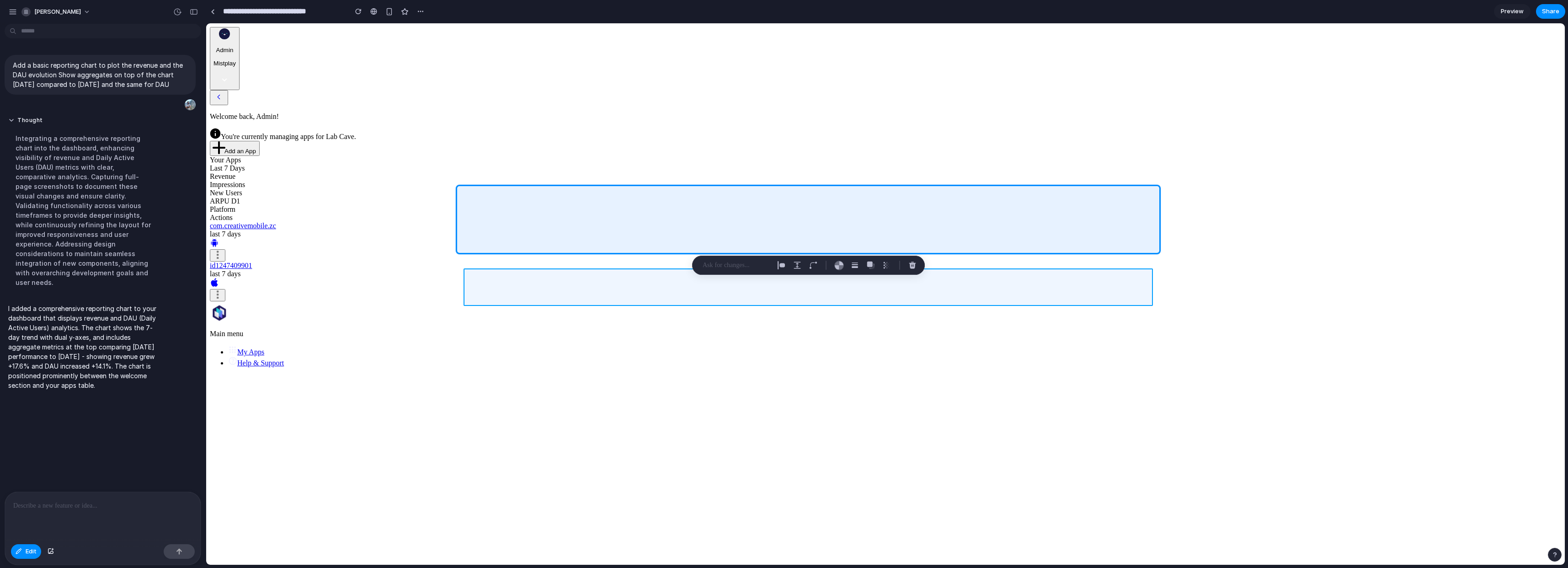
click at [559, 288] on div at bounding box center [886, 295] width 1359 height 542
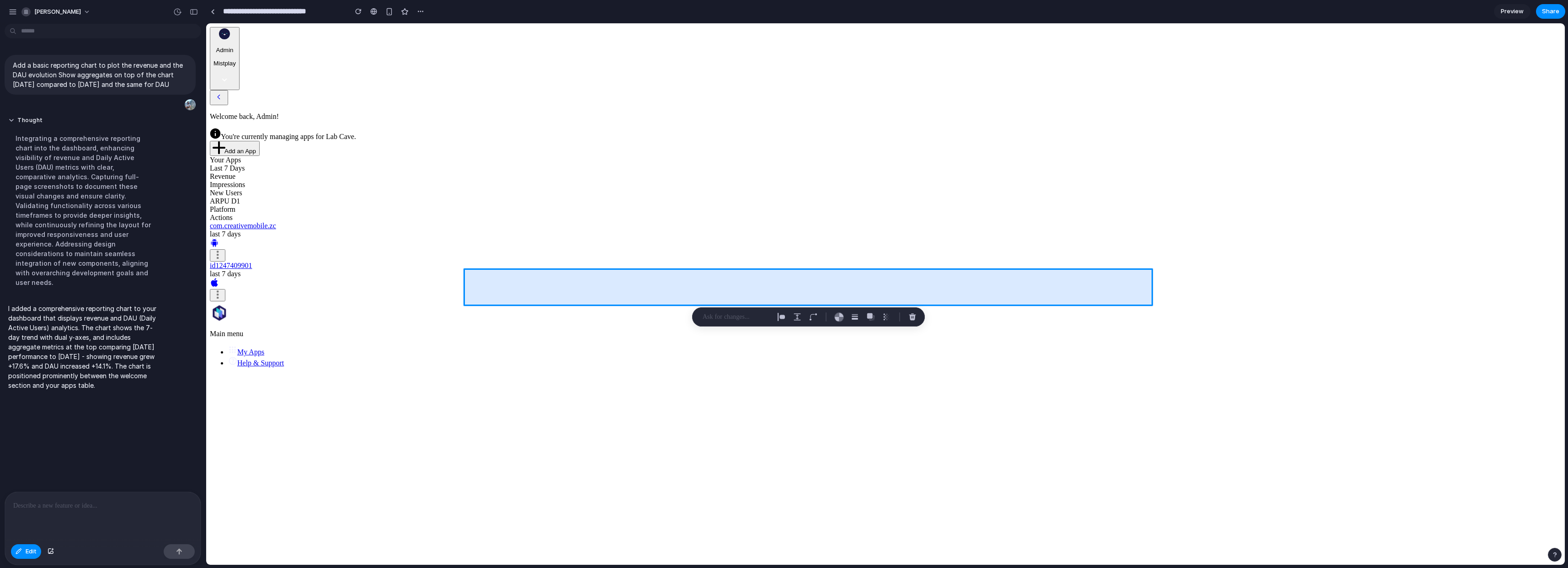
drag, startPoint x: 569, startPoint y: 290, endPoint x: 603, endPoint y: 291, distance: 34.0
click at [603, 291] on div at bounding box center [886, 295] width 1359 height 542
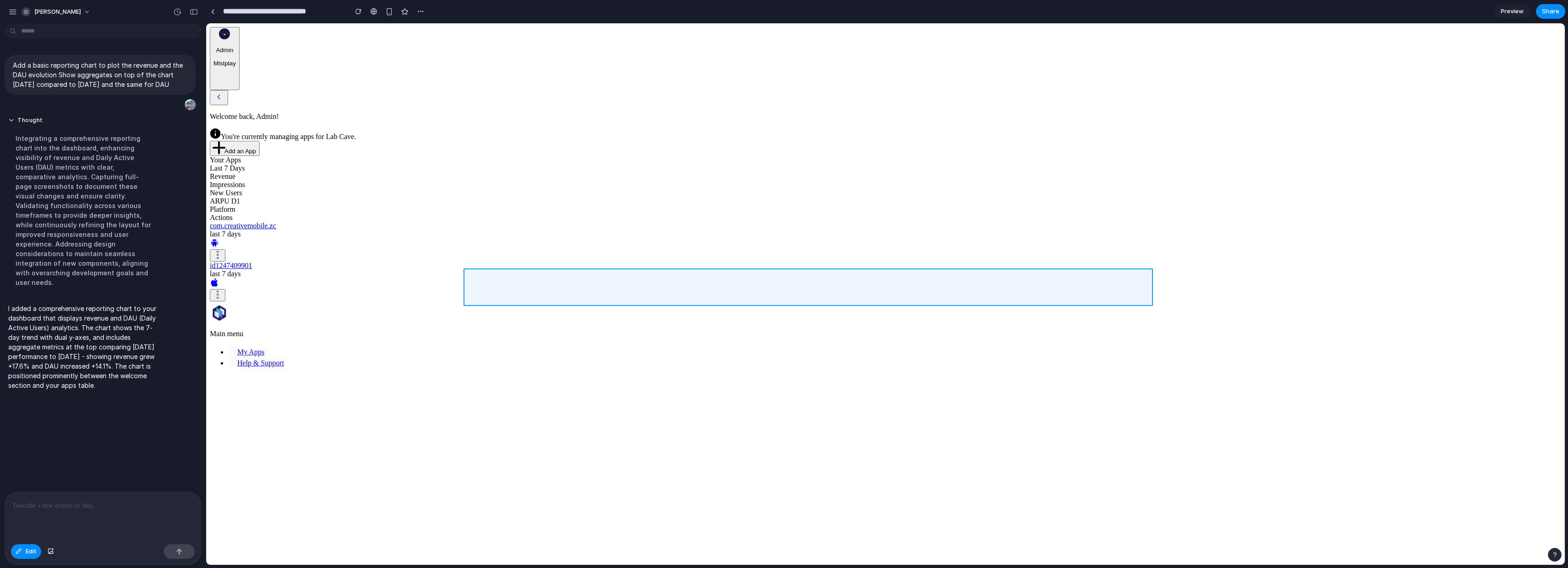
click at [566, 285] on div at bounding box center [886, 295] width 1359 height 542
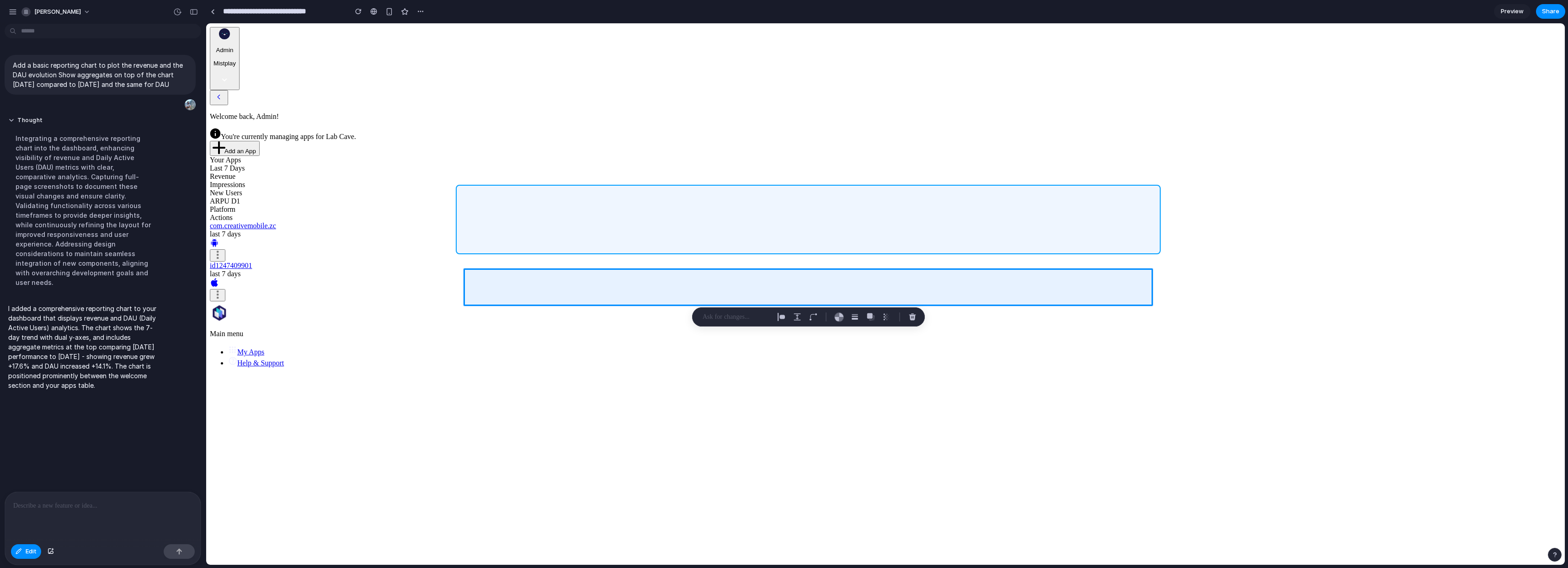
click at [655, 214] on div at bounding box center [886, 295] width 1359 height 542
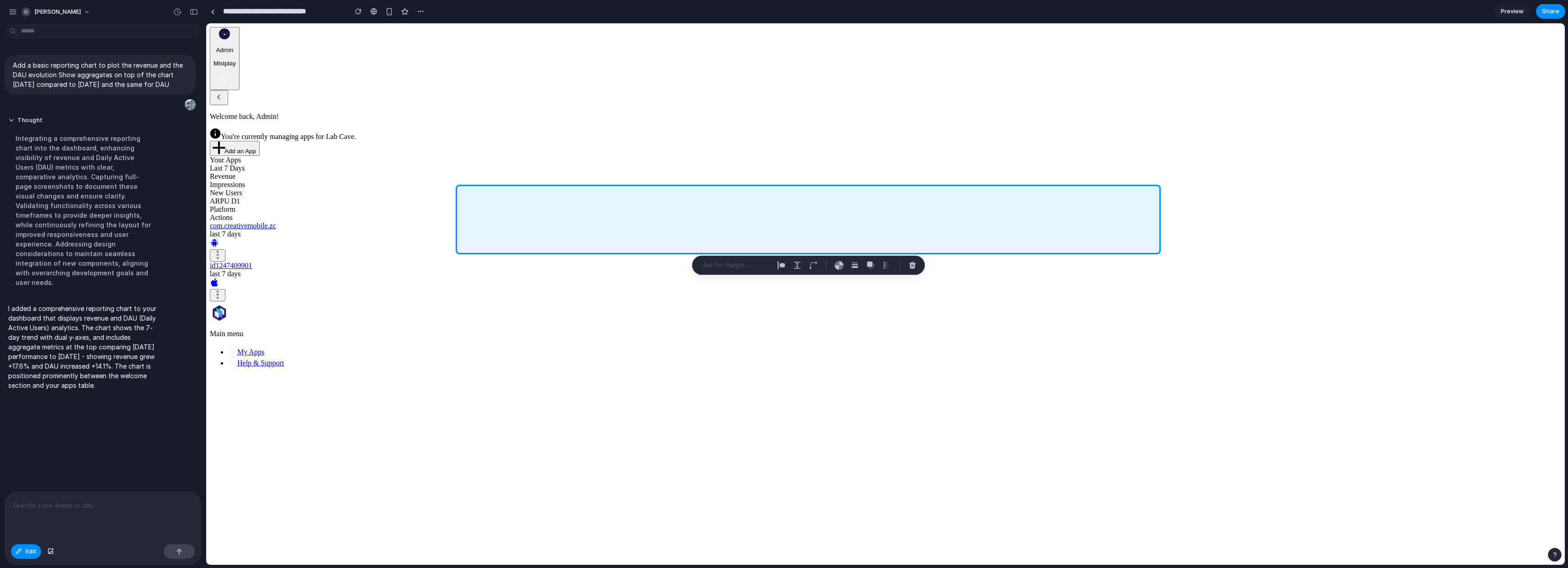
click at [51, 514] on div at bounding box center [103, 516] width 196 height 48
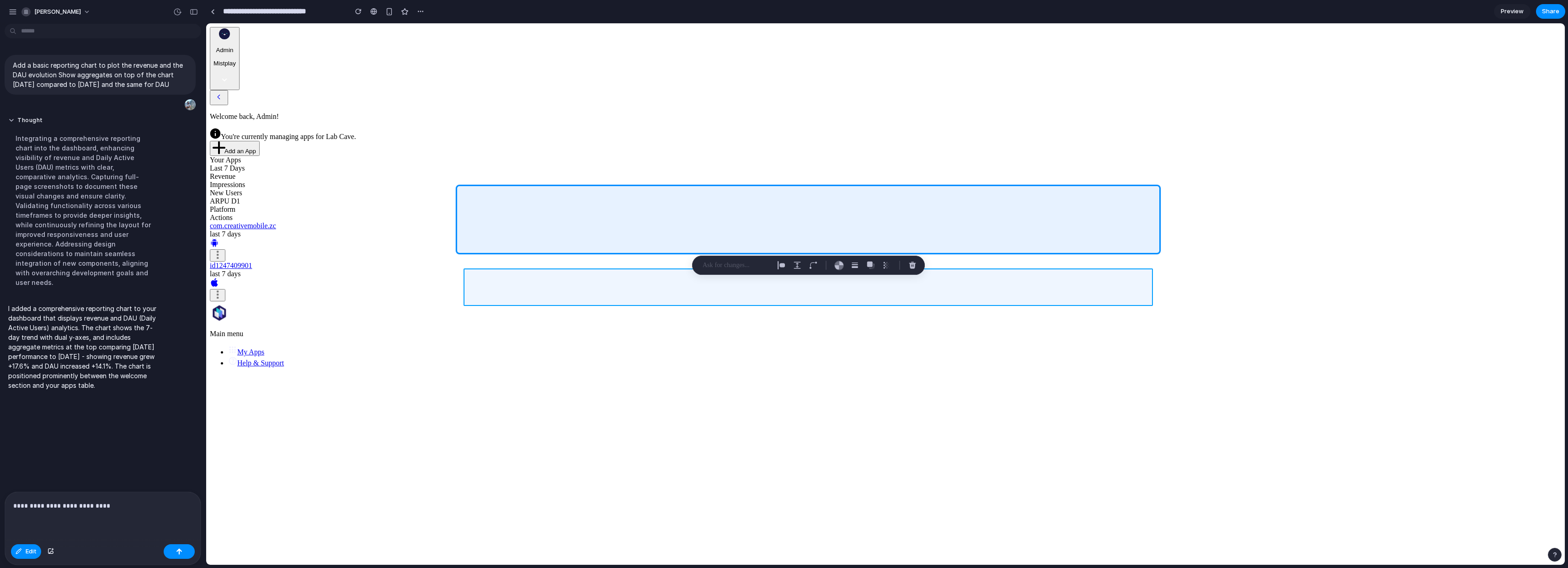
click at [602, 286] on div at bounding box center [886, 295] width 1359 height 542
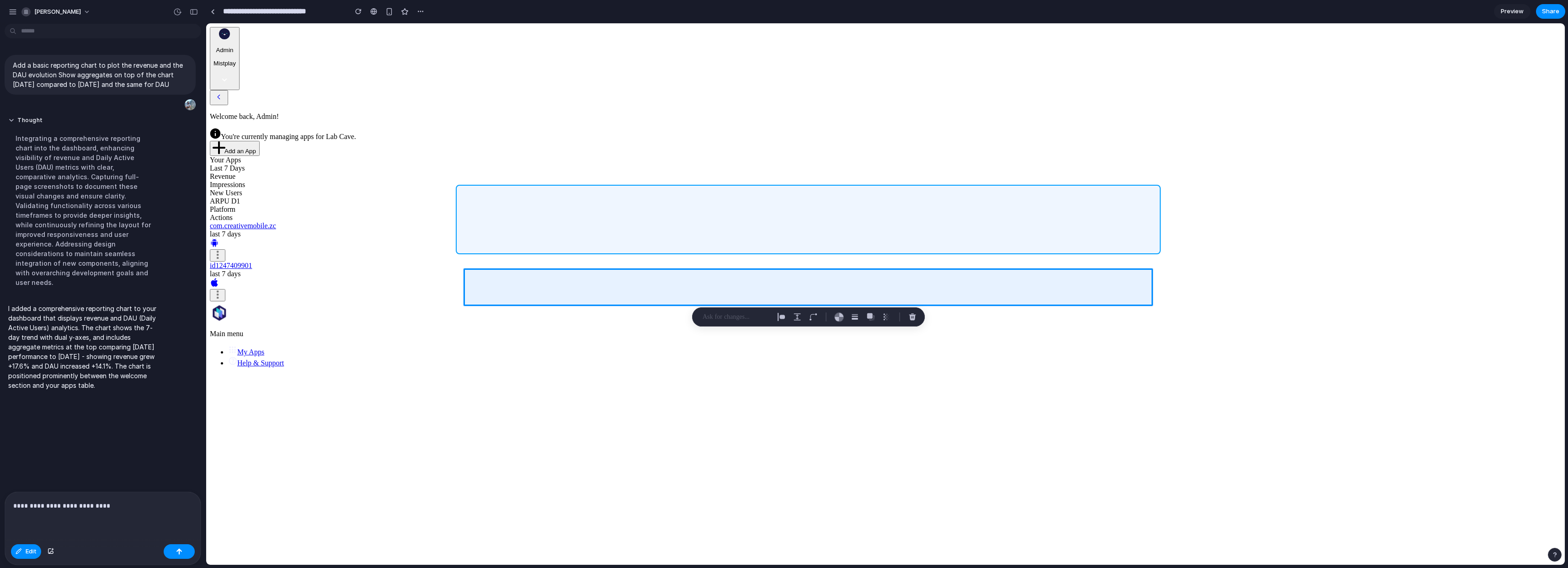
click at [605, 233] on div at bounding box center [886, 295] width 1359 height 542
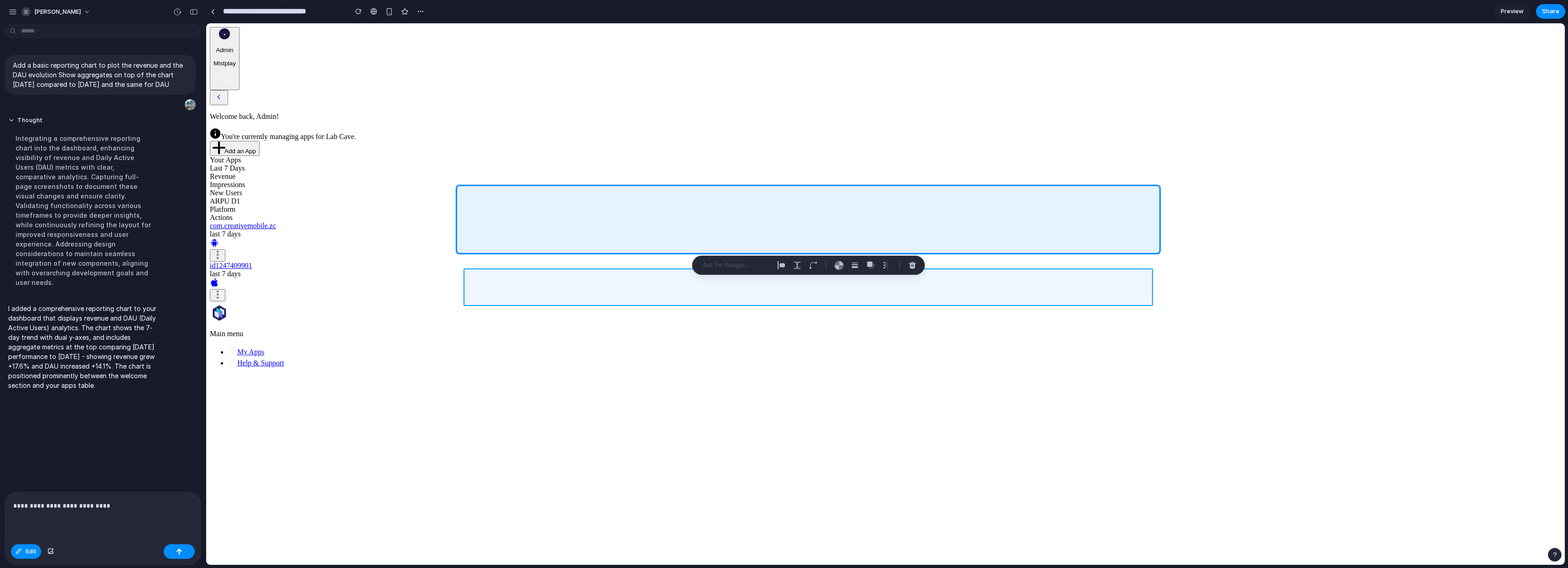
click at [618, 286] on div at bounding box center [886, 295] width 1359 height 542
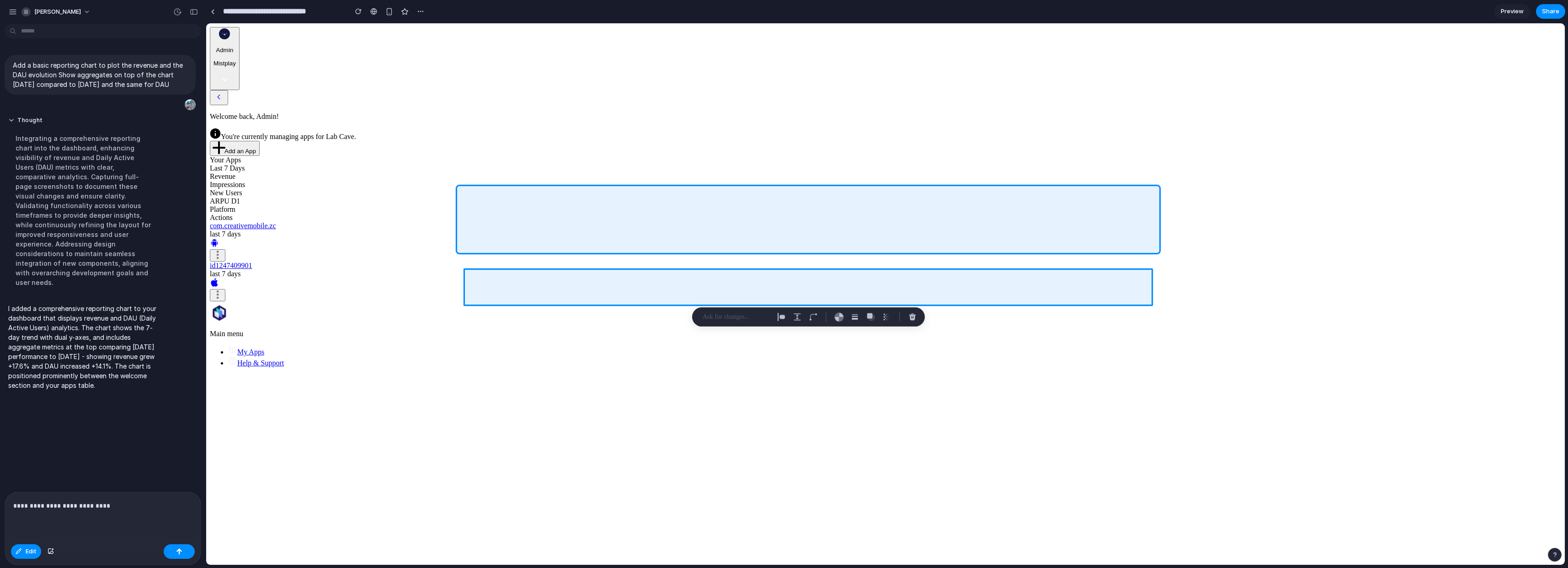
click at [123, 495] on div "**********" at bounding box center [103, 516] width 196 height 48
click at [126, 506] on p "**********" at bounding box center [100, 505] width 175 height 11
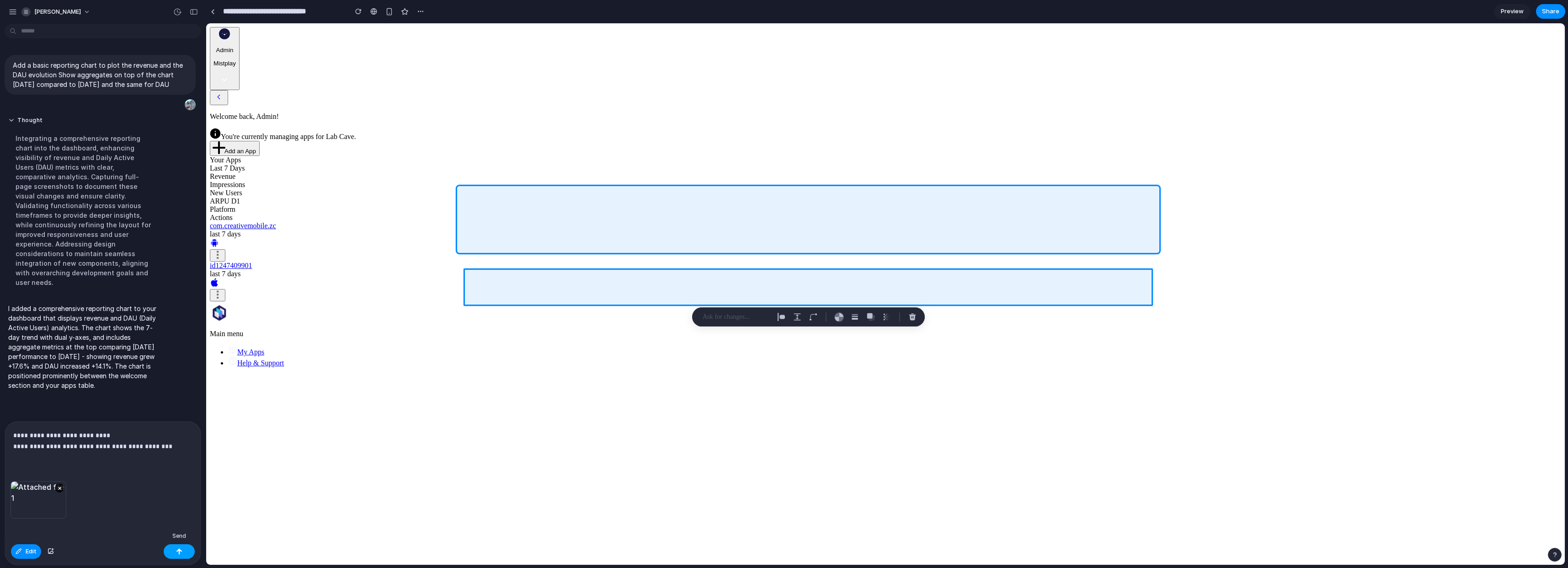
click at [182, 551] on div "button" at bounding box center [179, 552] width 7 height 7
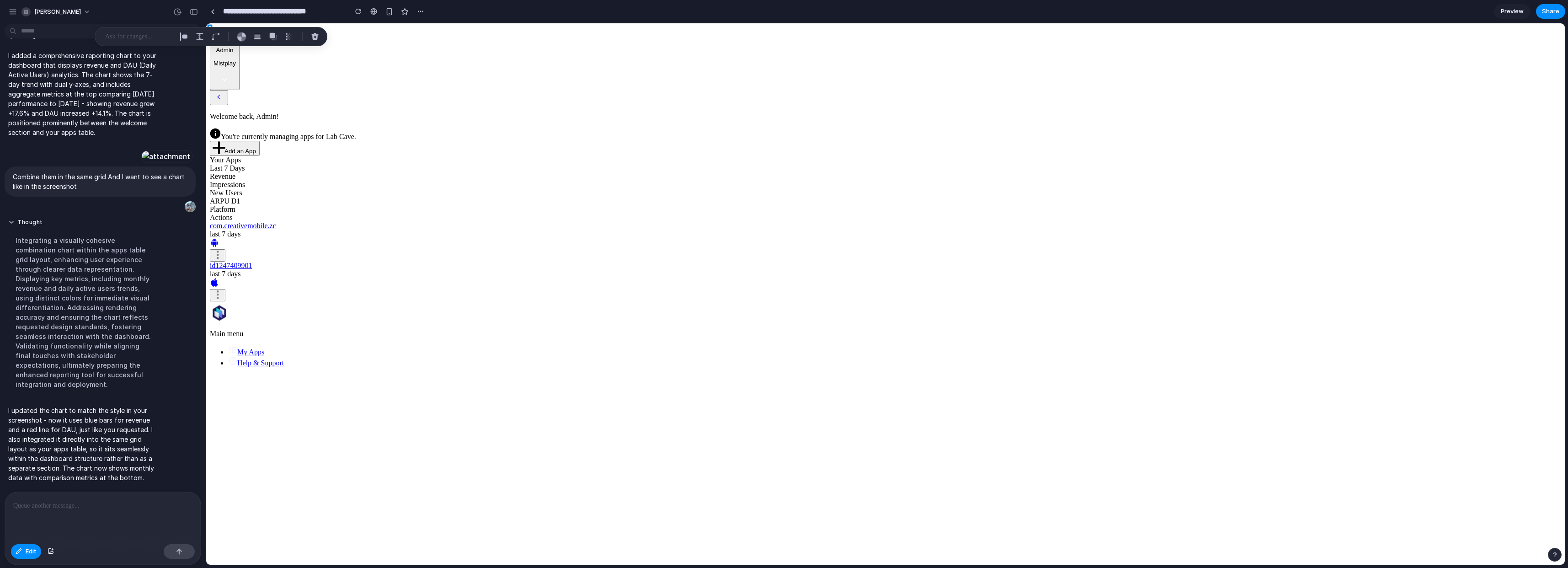
scroll to position [138, 0]
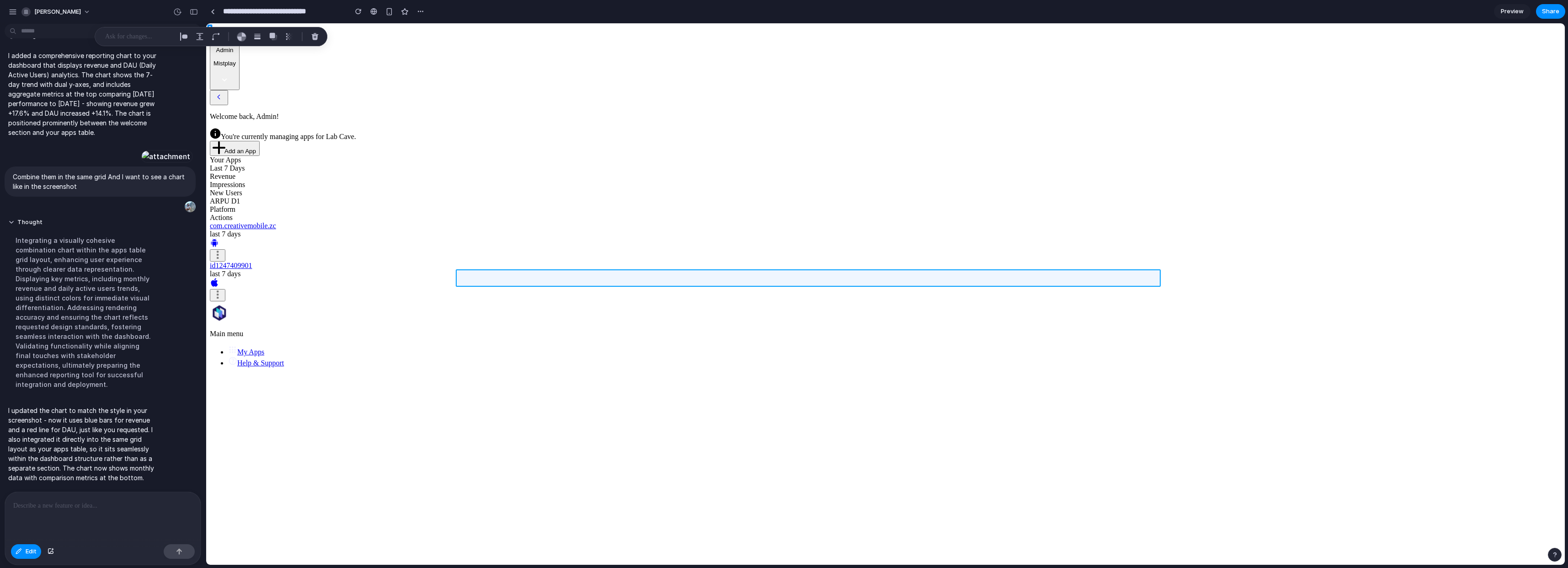
drag, startPoint x: 454, startPoint y: 193, endPoint x: 548, endPoint y: 278, distance: 126.7
click at [548, 278] on div at bounding box center [886, 295] width 1359 height 542
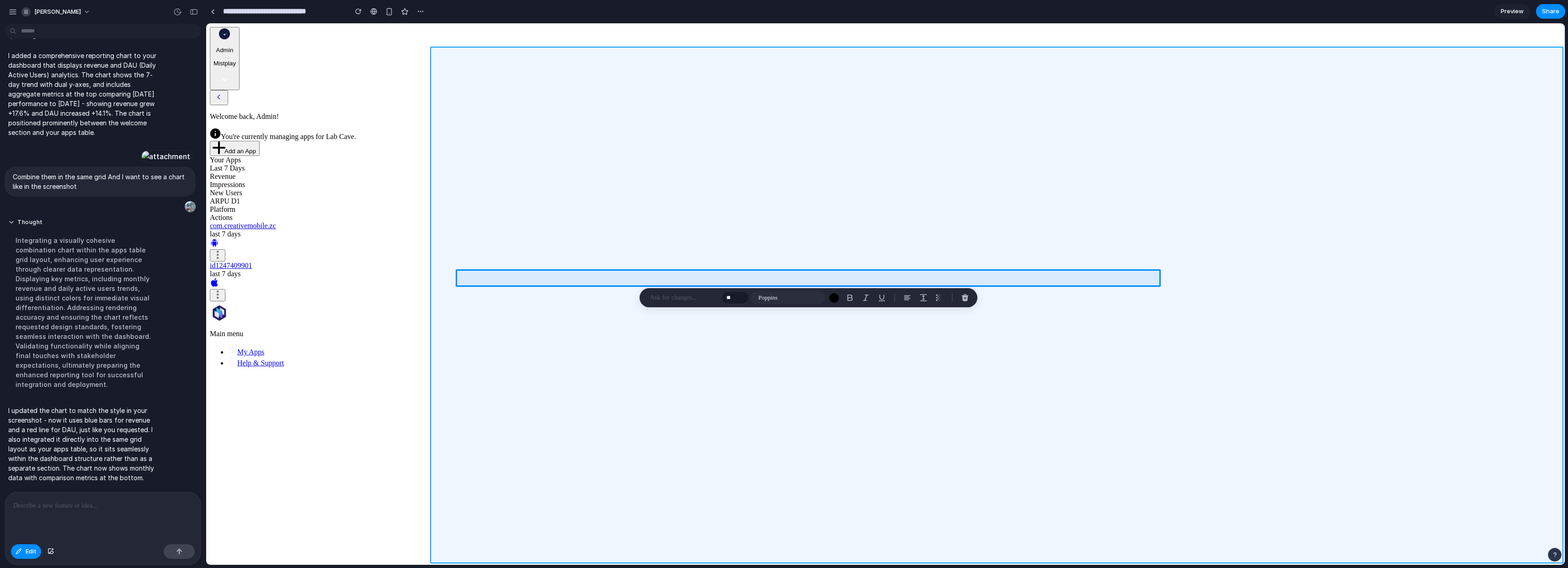
click at [1296, 263] on div at bounding box center [886, 295] width 1359 height 542
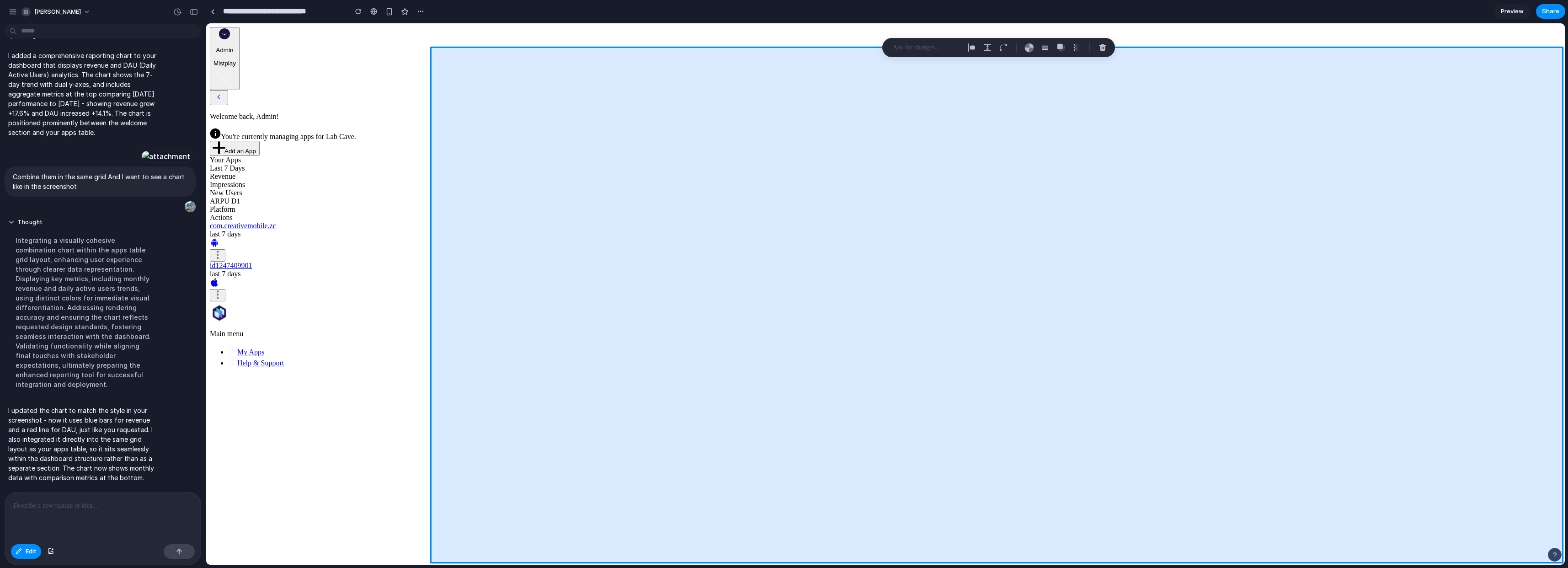
click at [1296, 263] on div at bounding box center [886, 295] width 1359 height 542
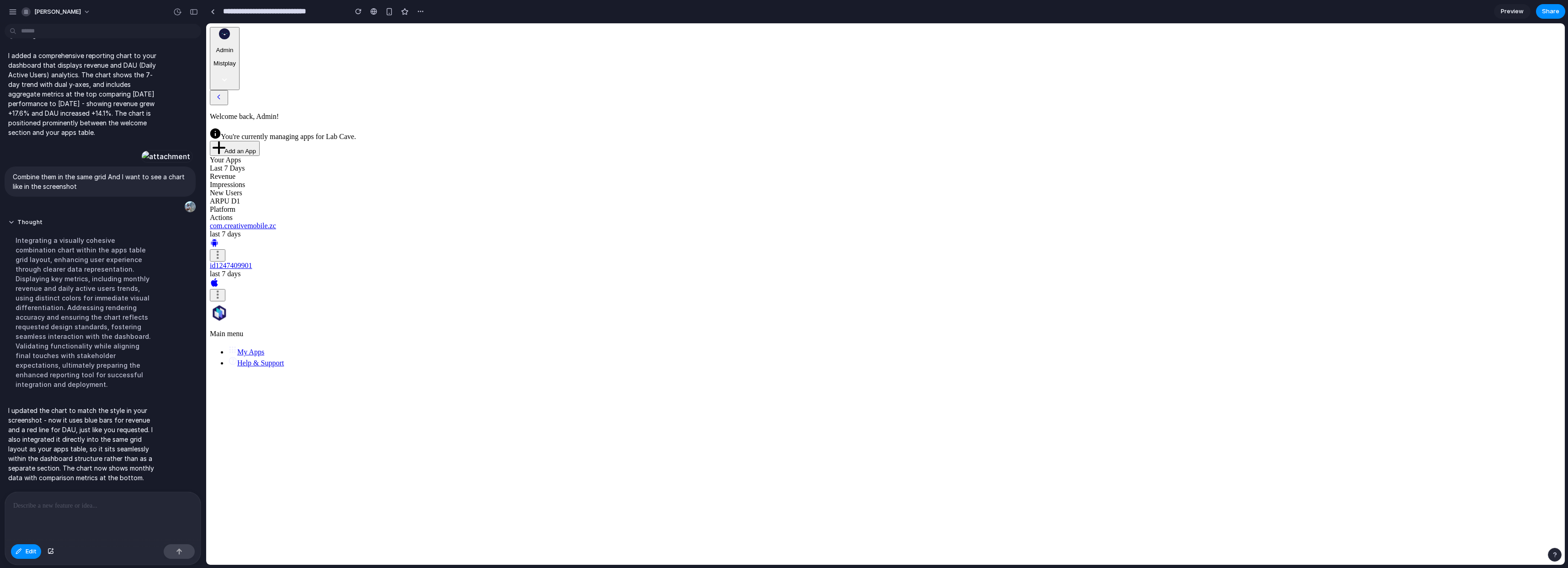
click at [133, 524] on div at bounding box center [103, 516] width 196 height 48
click at [104, 523] on div at bounding box center [103, 516] width 196 height 48
click at [105, 503] on p at bounding box center [100, 505] width 175 height 11
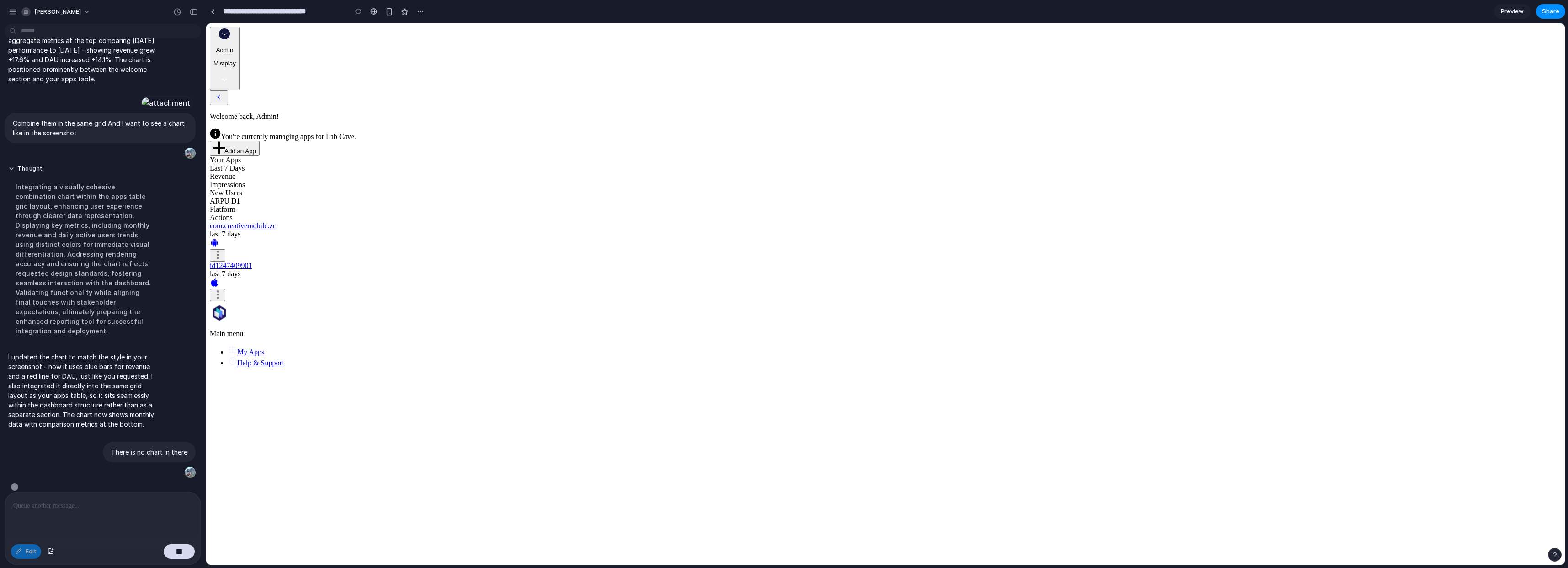
scroll to position [203, 0]
